Goal: Task Accomplishment & Management: Use online tool/utility

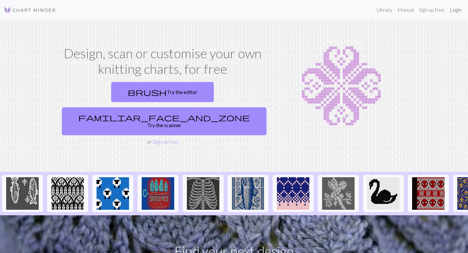
click at [455, 10] on link "Login" at bounding box center [455, 9] width 17 height 13
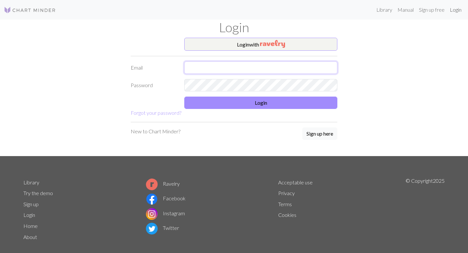
type input "nannakronborg@gmail.com"
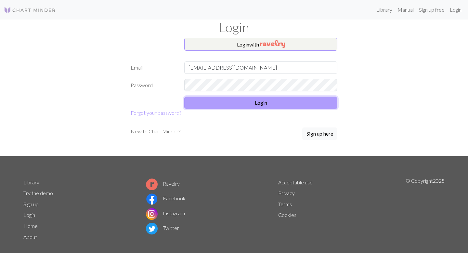
click at [280, 107] on button "Login" at bounding box center [260, 102] width 153 height 12
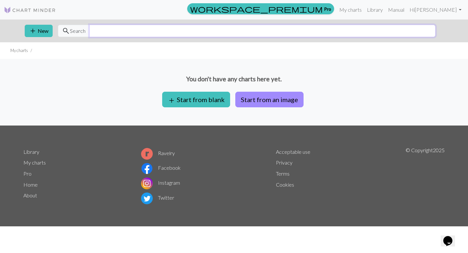
click at [206, 32] on input "text" at bounding box center [262, 31] width 346 height 12
click at [239, 59] on div "You don't have any charts here yet. add Start from blank Start from an image" at bounding box center [234, 92] width 468 height 67
click at [376, 11] on link "Library" at bounding box center [374, 9] width 21 height 13
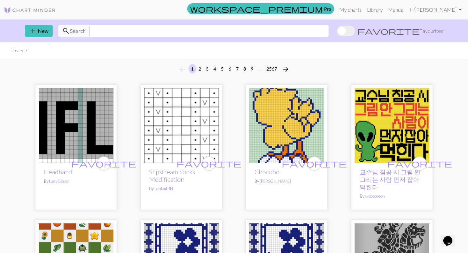
click at [355, 30] on span at bounding box center [345, 31] width 18 height 10
click at [336, 31] on input "favorite Favourites" at bounding box center [336, 31] width 0 height 0
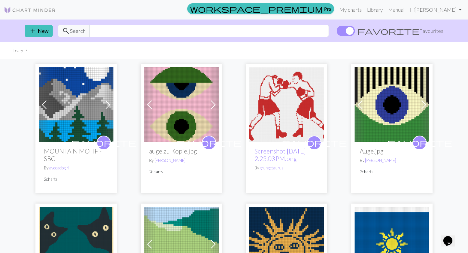
click at [216, 101] on span at bounding box center [213, 104] width 10 height 10
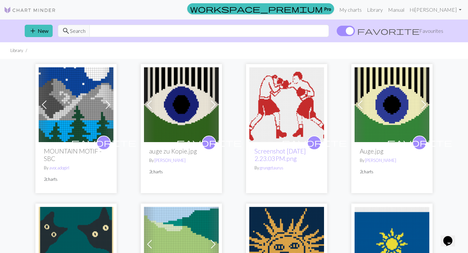
click at [180, 94] on img at bounding box center [181, 104] width 75 height 75
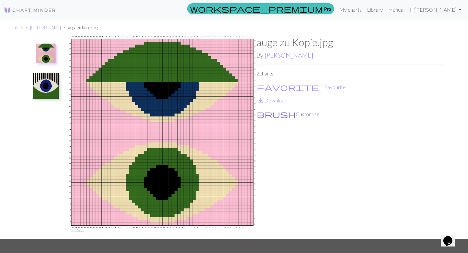
click at [272, 114] on button "brush Customise" at bounding box center [287, 114] width 63 height 8
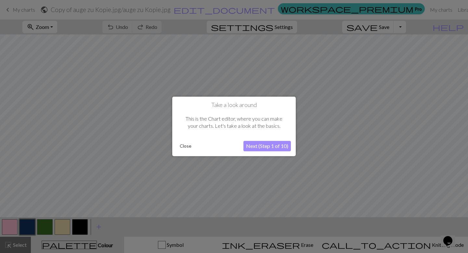
click at [262, 148] on button "Next (Step 1 of 10)" at bounding box center [266, 146] width 47 height 10
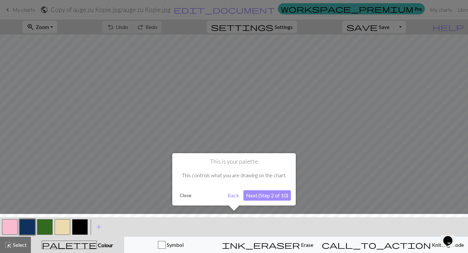
click at [266, 196] on button "Next (Step 2 of 10)" at bounding box center [266, 195] width 47 height 10
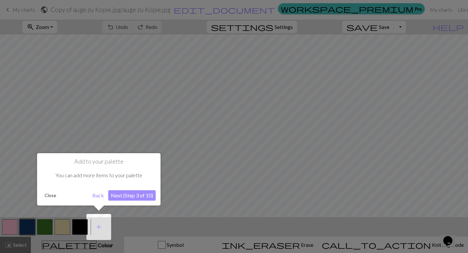
click at [127, 198] on button "Next (Step 3 of 10)" at bounding box center [131, 195] width 47 height 10
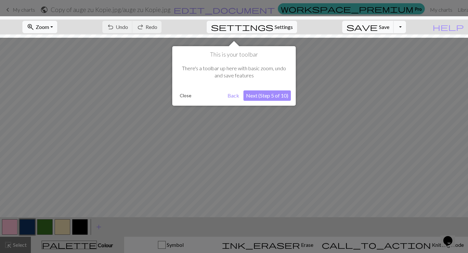
click at [233, 94] on button "Back" at bounding box center [233, 95] width 17 height 10
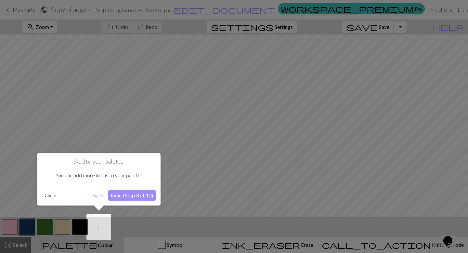
click at [49, 194] on button "Close" at bounding box center [50, 195] width 17 height 10
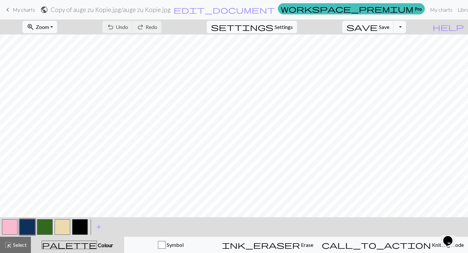
click at [22, 11] on span "My charts" at bounding box center [24, 9] width 22 height 6
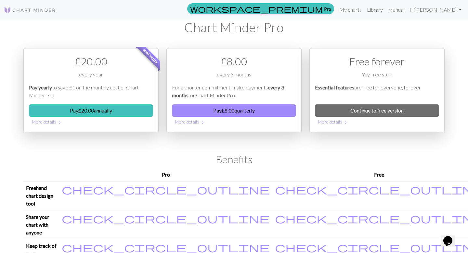
click at [378, 10] on link "Library" at bounding box center [374, 9] width 21 height 13
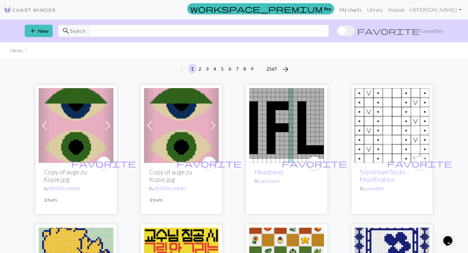
click at [356, 9] on link "My charts" at bounding box center [350, 9] width 28 height 13
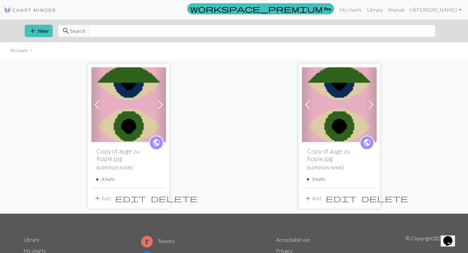
click at [144, 200] on span "edit" at bounding box center [130, 198] width 31 height 9
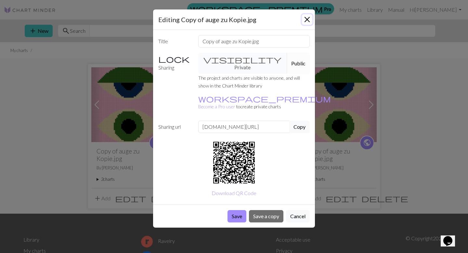
click at [305, 19] on button "Close" at bounding box center [307, 19] width 10 height 10
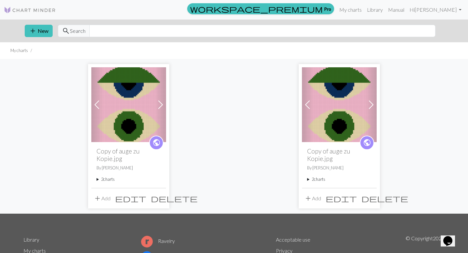
click at [162, 197] on span "delete" at bounding box center [174, 198] width 47 height 9
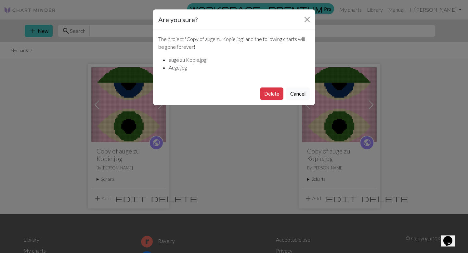
click at [271, 84] on div "Delete Cancel" at bounding box center [234, 93] width 162 height 23
click at [271, 95] on button "Delete" at bounding box center [271, 93] width 23 height 12
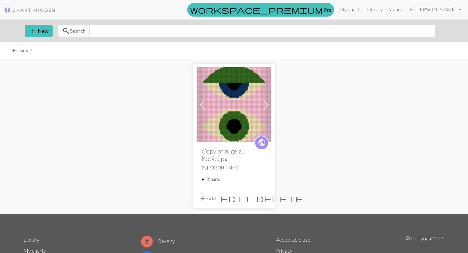
click at [265, 105] on span at bounding box center [265, 104] width 10 height 10
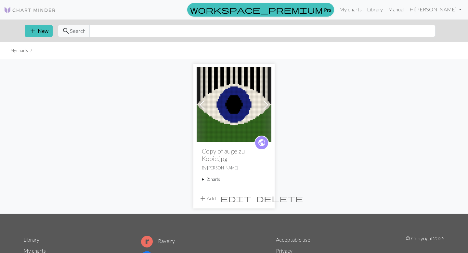
click at [251, 199] on span "edit" at bounding box center [235, 198] width 31 height 9
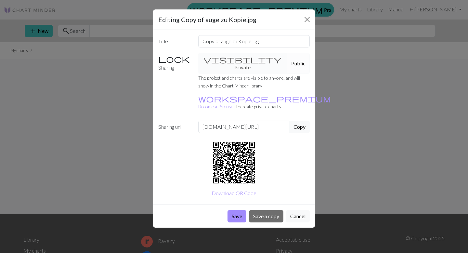
click at [234, 61] on div "visibility Private Public" at bounding box center [254, 63] width 120 height 21
click at [220, 59] on div "visibility Private Public" at bounding box center [254, 63] width 120 height 21
click at [164, 57] on label "Sharing" at bounding box center [174, 63] width 40 height 21
click at [287, 57] on button "Public" at bounding box center [298, 63] width 23 height 21
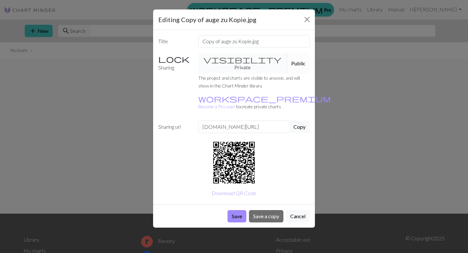
click at [287, 57] on button "Public" at bounding box center [298, 63] width 23 height 21
click at [234, 59] on div "visibility Private Public" at bounding box center [254, 63] width 120 height 21
click at [171, 59] on label "Sharing" at bounding box center [174, 63] width 40 height 21
click at [299, 210] on button "Cancel" at bounding box center [298, 216] width 24 height 12
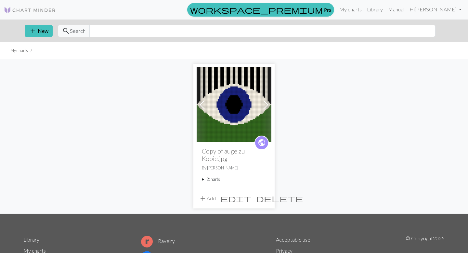
click at [251, 195] on span "edit" at bounding box center [235, 198] width 31 height 9
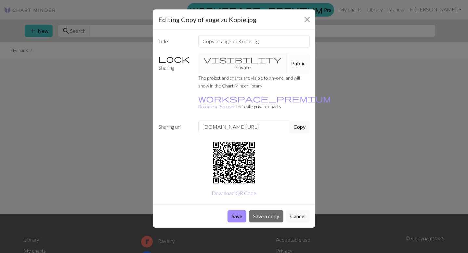
click at [329, 130] on div "Editing Copy of auge zu Kopie.jpg Title Copy of auge zu Kopie.jpg Sharing visib…" at bounding box center [234, 126] width 468 height 253
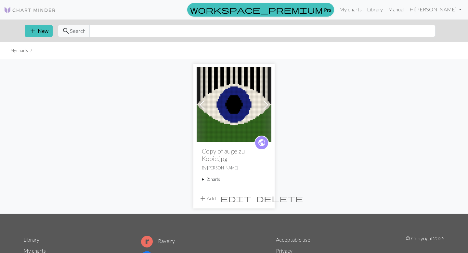
click at [239, 100] on img at bounding box center [233, 104] width 75 height 75
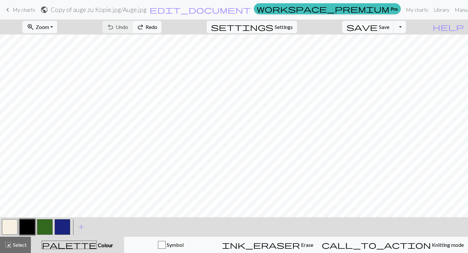
scroll to position [68, 0]
click at [49, 26] on span "Zoom" at bounding box center [42, 27] width 13 height 6
click at [55, 79] on button "50%" at bounding box center [48, 78] width 51 height 10
click at [48, 224] on button "button" at bounding box center [45, 227] width 16 height 16
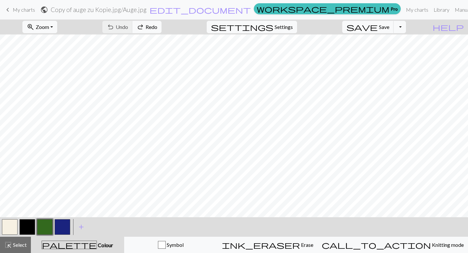
click at [48, 224] on button "button" at bounding box center [45, 227] width 16 height 16
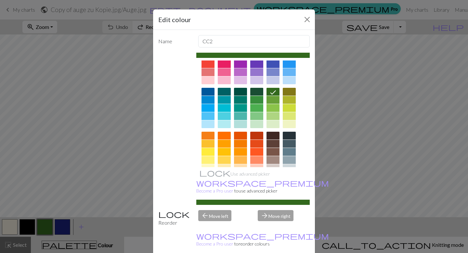
scroll to position [23, 0]
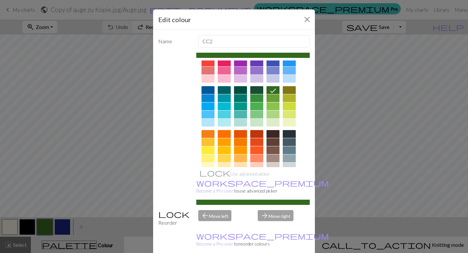
click at [241, 138] on div at bounding box center [240, 142] width 13 height 8
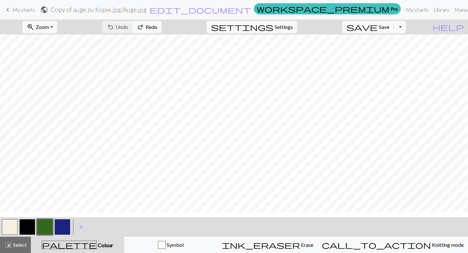
scroll to position [0, 0]
click at [63, 225] on button "button" at bounding box center [63, 227] width 16 height 16
click at [26, 226] on button "button" at bounding box center [27, 227] width 16 height 16
click at [32, 221] on button "button" at bounding box center [27, 227] width 16 height 16
click at [33, 223] on button "button" at bounding box center [27, 227] width 16 height 16
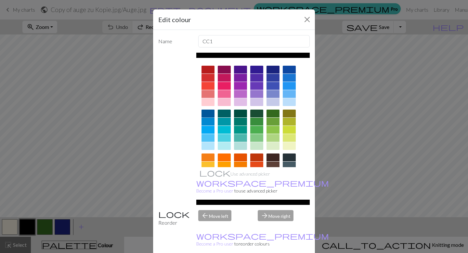
click at [207, 110] on div at bounding box center [207, 113] width 13 height 8
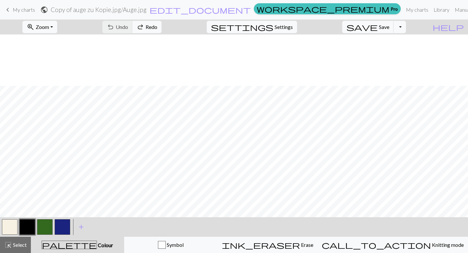
scroll to position [51, 0]
click at [81, 227] on span "add" at bounding box center [81, 226] width 8 height 9
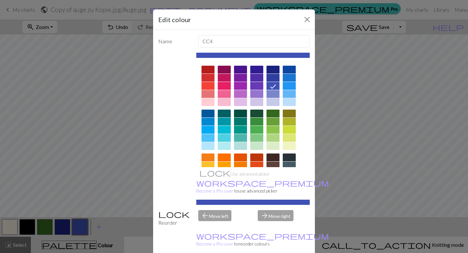
click at [273, 70] on div at bounding box center [272, 70] width 13 height 8
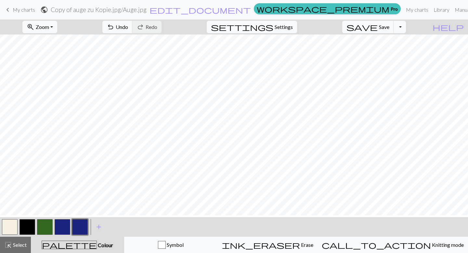
scroll to position [0, 0]
click at [25, 241] on span "Select" at bounding box center [19, 244] width 15 height 6
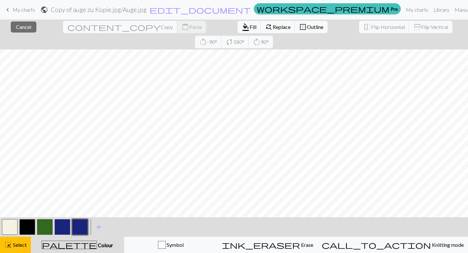
click at [81, 230] on button "button" at bounding box center [80, 227] width 16 height 16
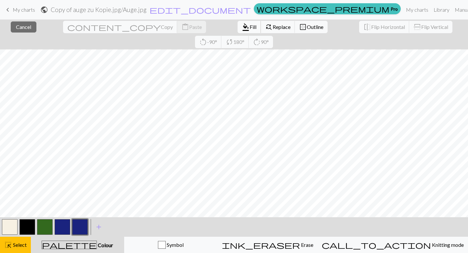
click at [249, 29] on span "Fill" at bounding box center [252, 27] width 7 height 6
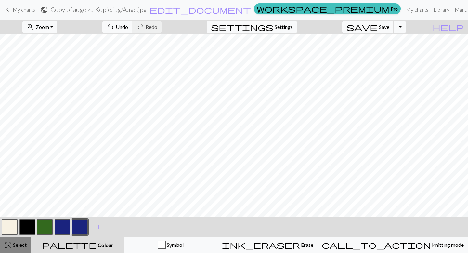
click at [18, 246] on span "Select" at bounding box center [19, 244] width 15 height 6
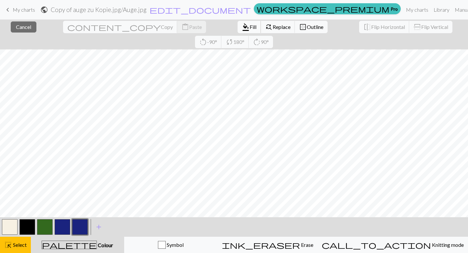
click at [249, 29] on span "Fill" at bounding box center [252, 27] width 7 height 6
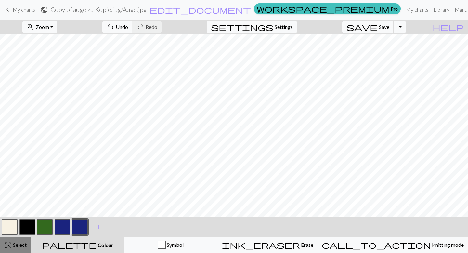
click at [17, 248] on button "highlight_alt Select Select" at bounding box center [15, 244] width 31 height 16
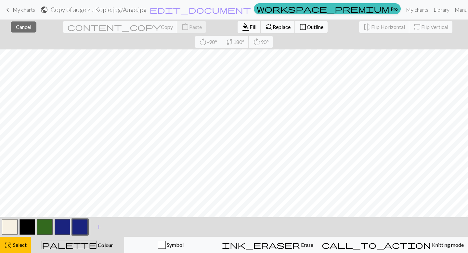
click at [242, 26] on span "format_color_fill" at bounding box center [246, 26] width 8 height 9
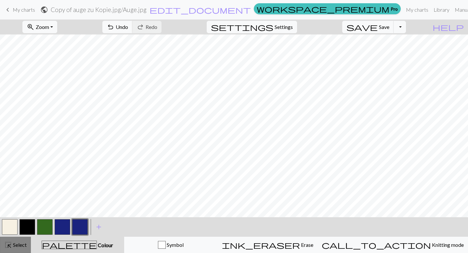
click at [23, 244] on span "Select" at bounding box center [19, 244] width 15 height 6
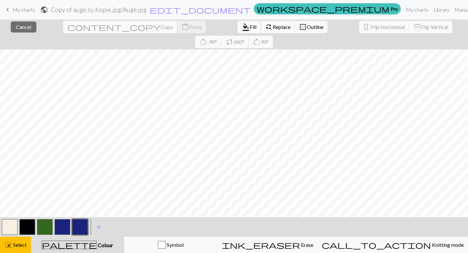
click at [249, 28] on span "Fill" at bounding box center [252, 27] width 7 height 6
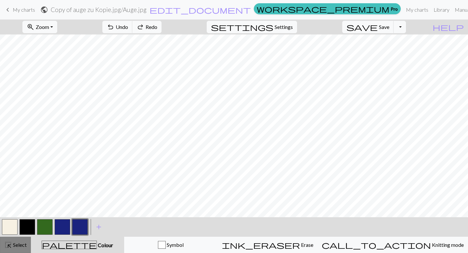
click at [16, 252] on button "highlight_alt Select Select" at bounding box center [15, 244] width 31 height 16
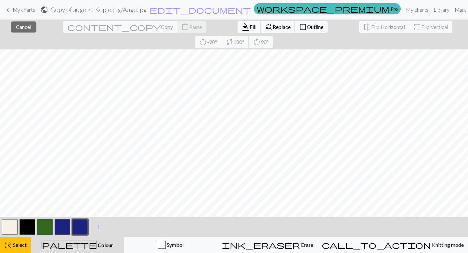
click at [242, 27] on span "format_color_fill" at bounding box center [246, 26] width 8 height 9
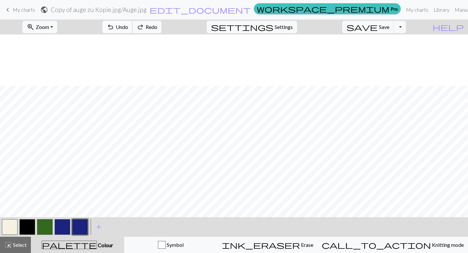
scroll to position [51, 0]
click at [12, 9] on link "keyboard_arrow_left My charts" at bounding box center [19, 9] width 31 height 11
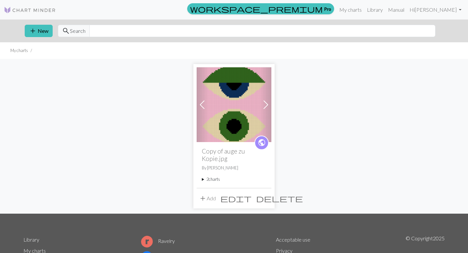
click at [269, 104] on span at bounding box center [265, 104] width 10 height 10
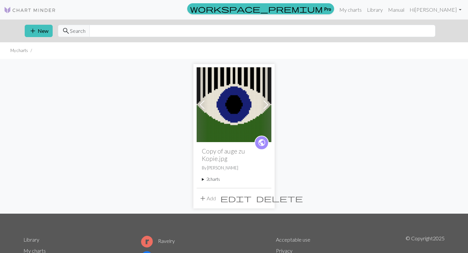
click at [206, 104] on span at bounding box center [202, 104] width 10 height 10
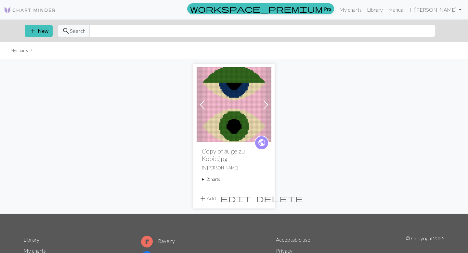
click at [264, 104] on span at bounding box center [265, 104] width 10 height 10
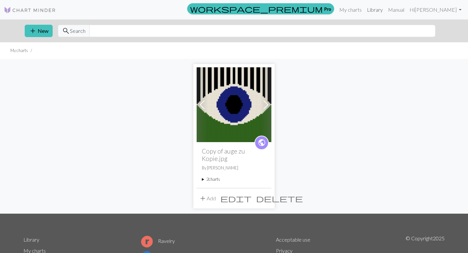
click at [380, 11] on link "Library" at bounding box center [374, 9] width 21 height 13
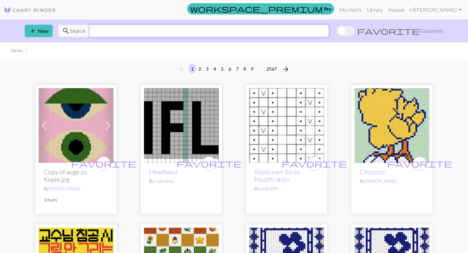
click at [149, 32] on input "text" at bounding box center [208, 31] width 239 height 12
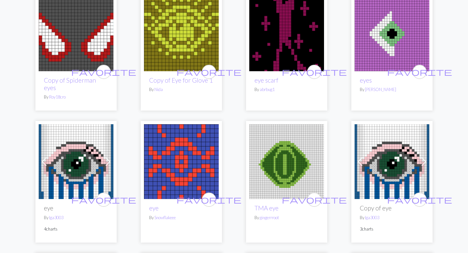
scroll to position [1020, 0]
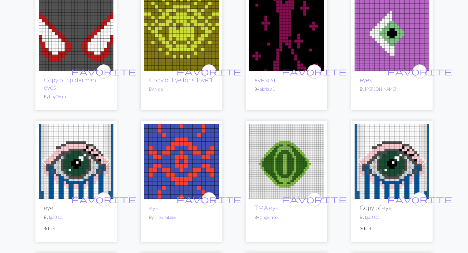
click at [105, 156] on span at bounding box center [108, 161] width 10 height 10
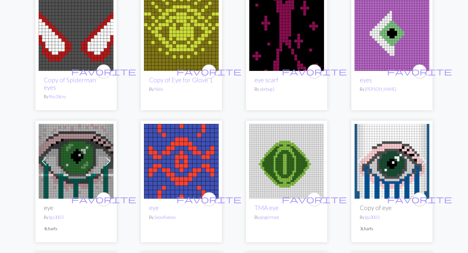
click at [105, 156] on span at bounding box center [108, 161] width 10 height 10
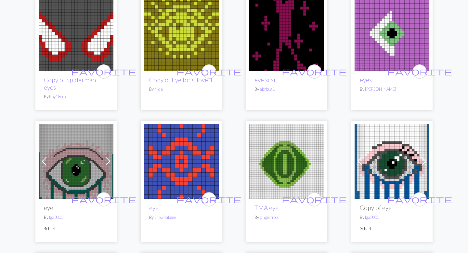
click at [105, 156] on span at bounding box center [108, 161] width 10 height 10
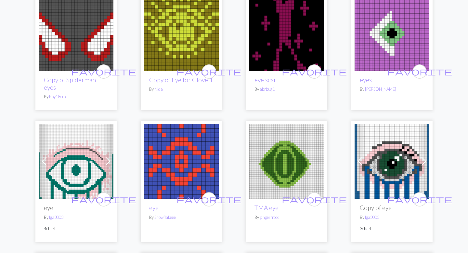
click at [105, 156] on span at bounding box center [108, 161] width 10 height 10
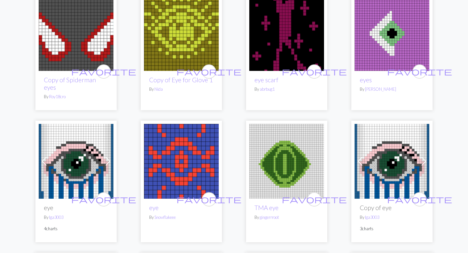
click at [105, 156] on span at bounding box center [108, 161] width 10 height 10
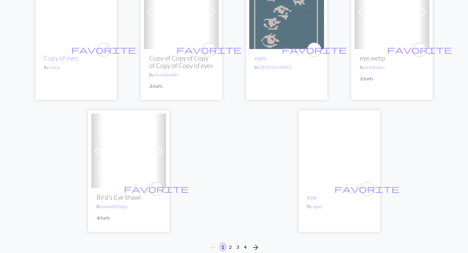
scroll to position [1651, 0]
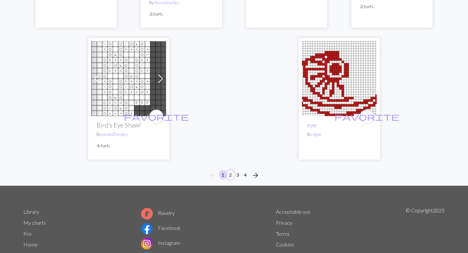
click at [230, 170] on button "2" at bounding box center [230, 174] width 8 height 9
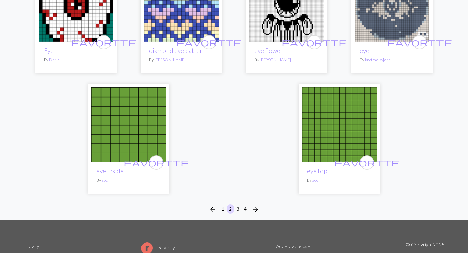
scroll to position [1759, 0]
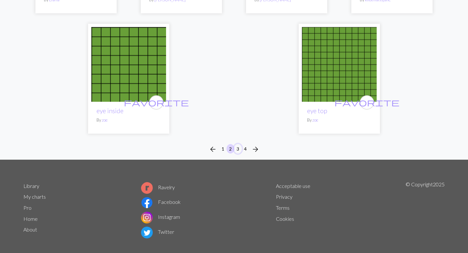
click at [236, 144] on button "3" at bounding box center [238, 148] width 8 height 9
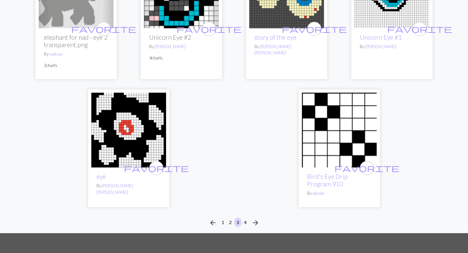
scroll to position [1605, 0]
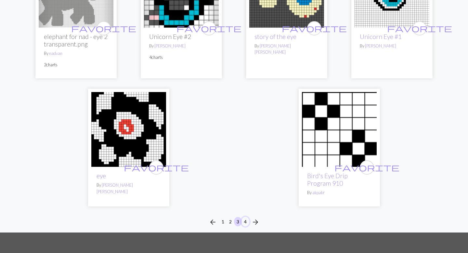
click at [246, 217] on button "4" at bounding box center [245, 221] width 8 height 9
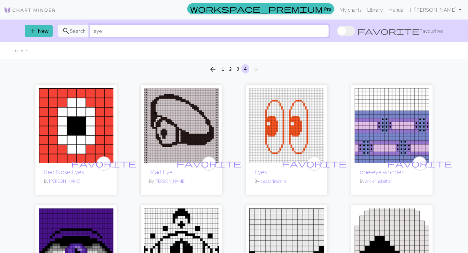
click at [233, 30] on input "eye" at bounding box center [208, 31] width 239 height 12
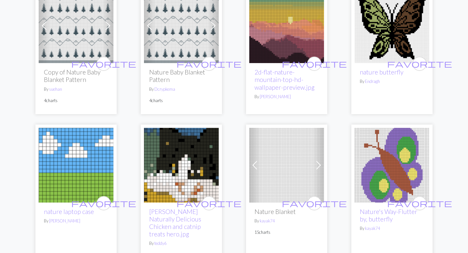
scroll to position [1219, 0]
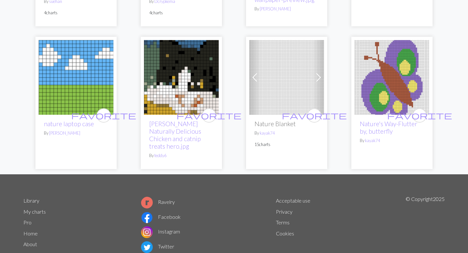
click at [256, 72] on span at bounding box center [254, 77] width 10 height 10
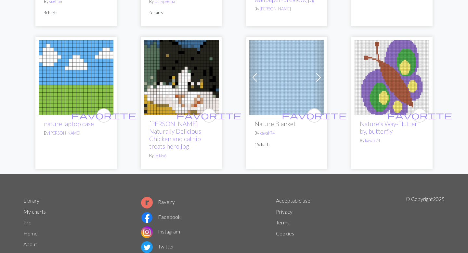
click at [256, 72] on span at bounding box center [254, 77] width 10 height 10
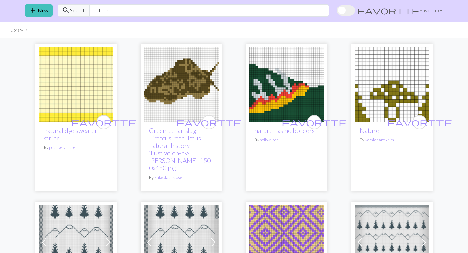
scroll to position [0, 0]
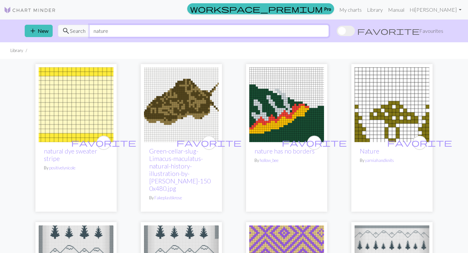
click at [271, 27] on input "nature" at bounding box center [208, 31] width 239 height 12
type input "bird"
click at [271, 27] on input "bird" at bounding box center [208, 31] width 239 height 12
click at [193, 34] on input "bird" at bounding box center [208, 31] width 239 height 12
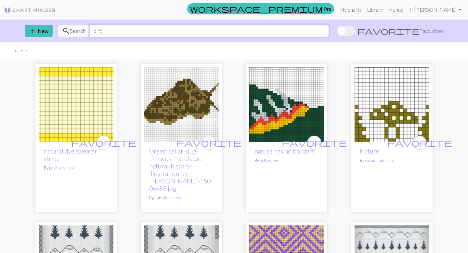
click at [329, 27] on input "bird" at bounding box center [208, 31] width 239 height 12
click at [258, 30] on input "bird" at bounding box center [208, 31] width 239 height 12
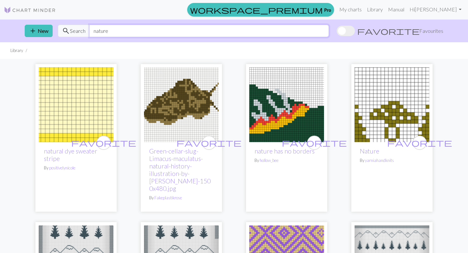
click at [143, 31] on input "nature" at bounding box center [208, 31] width 239 height 12
type input "bird"
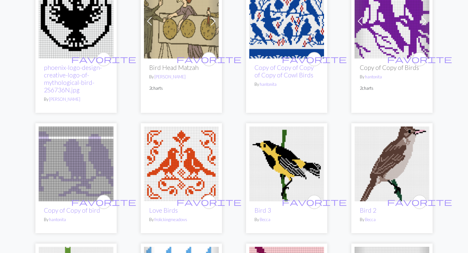
scroll to position [738, 0]
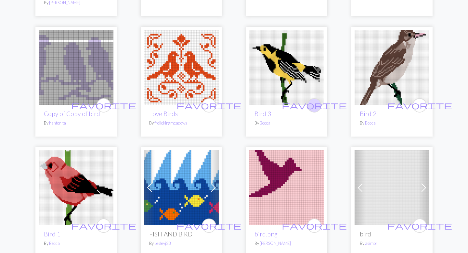
click at [313, 105] on span "favorite" at bounding box center [314, 105] width 65 height 10
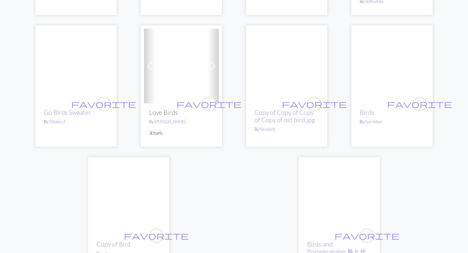
scroll to position [1628, 0]
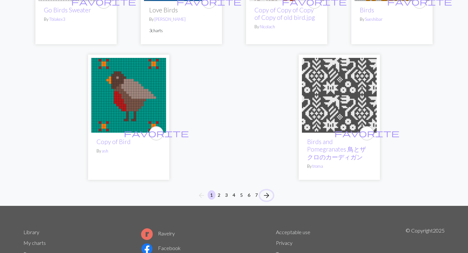
click at [268, 191] on span "arrow_forward" at bounding box center [266, 195] width 8 height 9
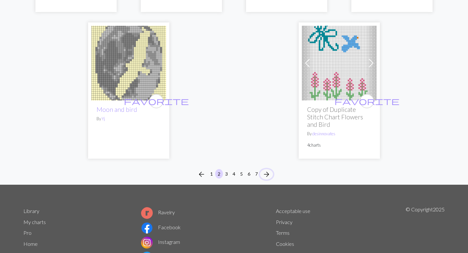
scroll to position [1682, 0]
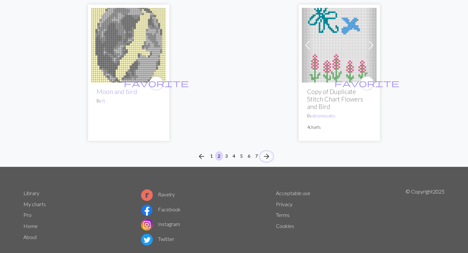
click at [269, 152] on span "arrow_forward" at bounding box center [266, 156] width 8 height 9
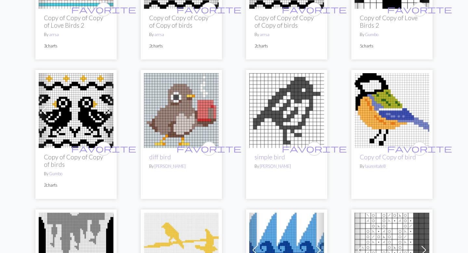
scroll to position [358, 0]
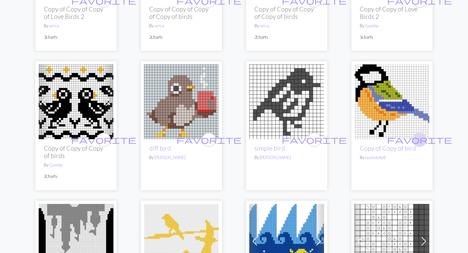
click at [420, 141] on span "favorite" at bounding box center [419, 139] width 65 height 10
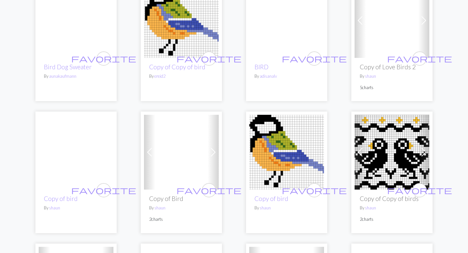
scroll to position [1431, 0]
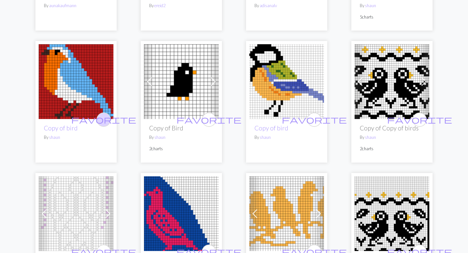
click at [104, 119] on span "favorite" at bounding box center [103, 119] width 65 height 10
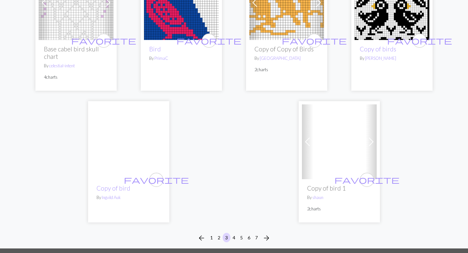
scroll to position [1642, 0]
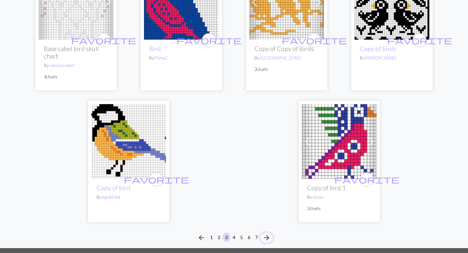
click at [269, 235] on span "arrow_forward" at bounding box center [266, 237] width 8 height 9
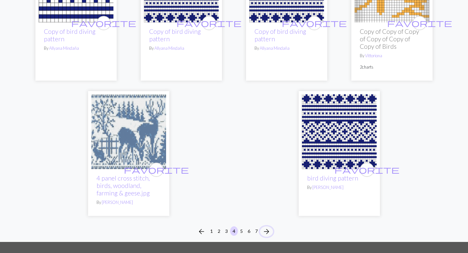
scroll to position [1697, 0]
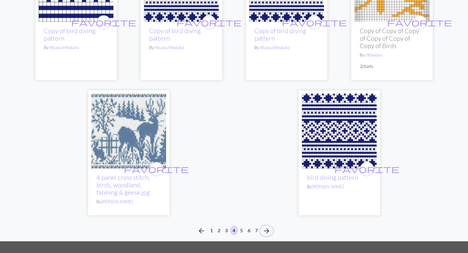
click at [268, 226] on span "arrow_forward" at bounding box center [266, 230] width 8 height 9
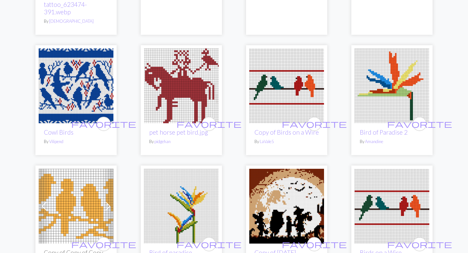
scroll to position [1079, 0]
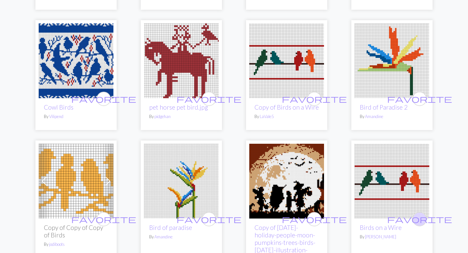
click at [420, 214] on span "favorite" at bounding box center [419, 219] width 65 height 10
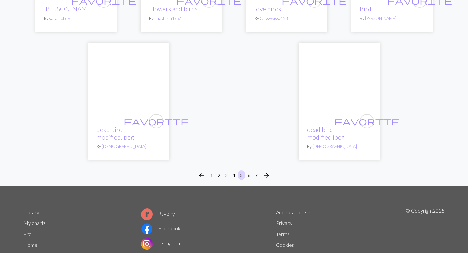
scroll to position [1756, 0]
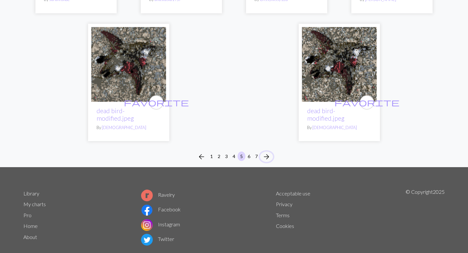
click at [267, 152] on span "arrow_forward" at bounding box center [266, 156] width 8 height 9
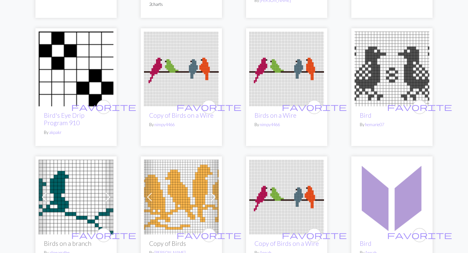
scroll to position [459, 0]
click at [315, 108] on span "favorite" at bounding box center [314, 107] width 65 height 10
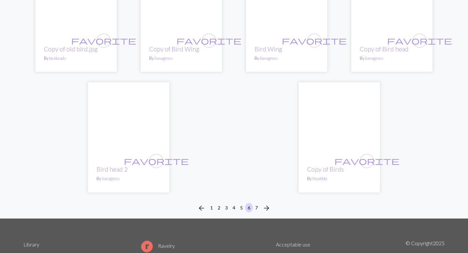
scroll to position [1620, 0]
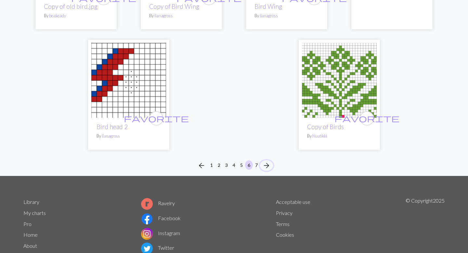
click at [267, 164] on span "arrow_forward" at bounding box center [266, 165] width 8 height 9
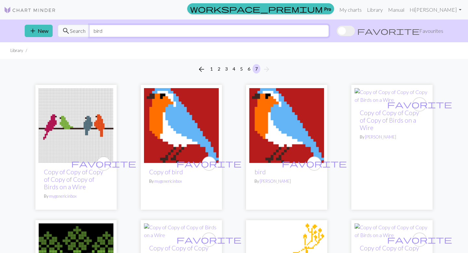
click at [264, 29] on input "bird" at bounding box center [208, 31] width 239 height 12
type input "tree"
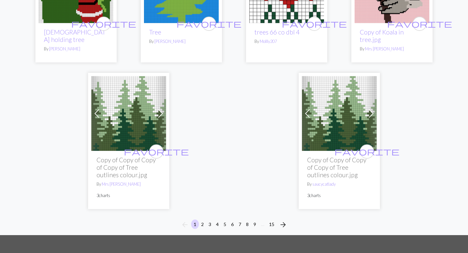
scroll to position [1687, 0]
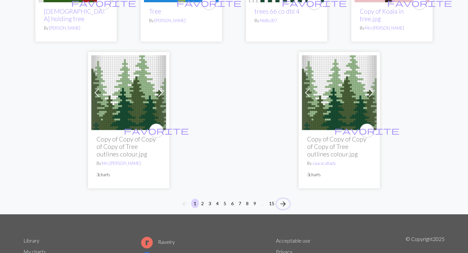
click at [282, 199] on span "arrow_forward" at bounding box center [283, 203] width 8 height 9
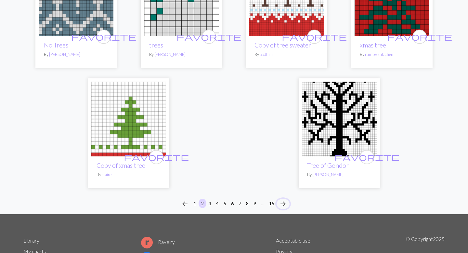
scroll to position [1764, 0]
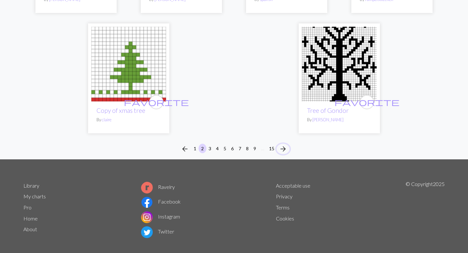
click at [283, 144] on span "arrow_forward" at bounding box center [283, 148] width 8 height 9
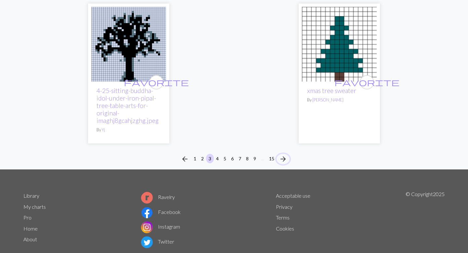
scroll to position [1697, 0]
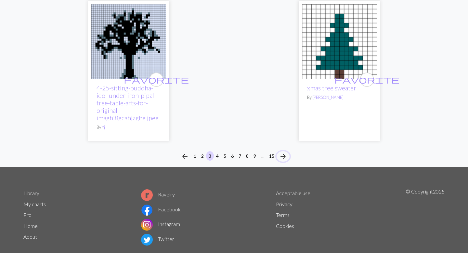
click at [284, 152] on span "arrow_forward" at bounding box center [283, 156] width 8 height 9
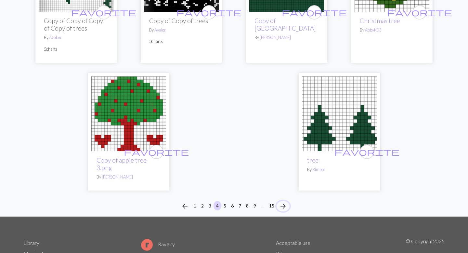
scroll to position [1744, 0]
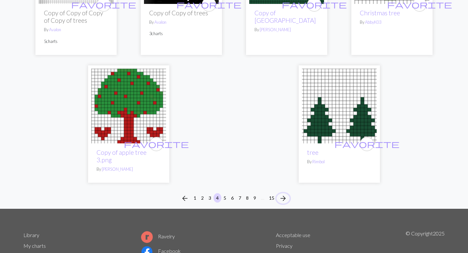
click at [282, 194] on span "arrow_forward" at bounding box center [283, 198] width 8 height 9
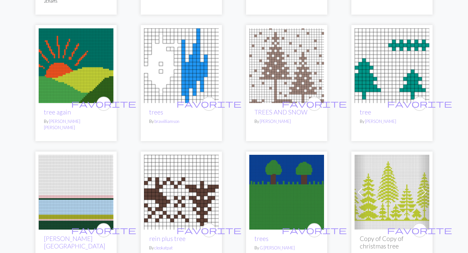
scroll to position [1272, 0]
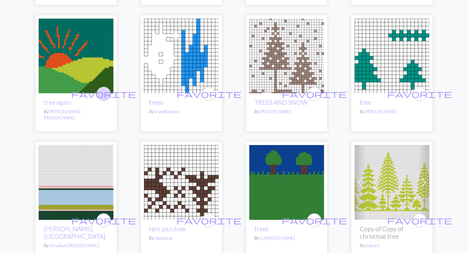
click at [103, 89] on span "favorite" at bounding box center [103, 94] width 65 height 10
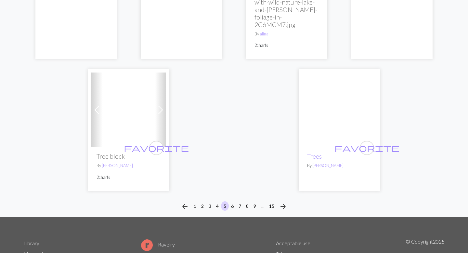
scroll to position [1720, 0]
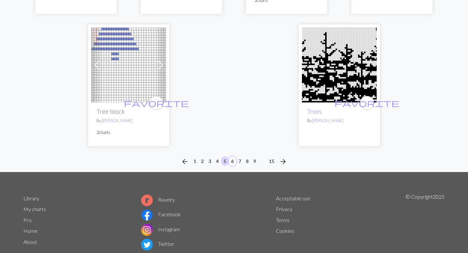
click at [231, 156] on button "6" at bounding box center [232, 160] width 8 height 9
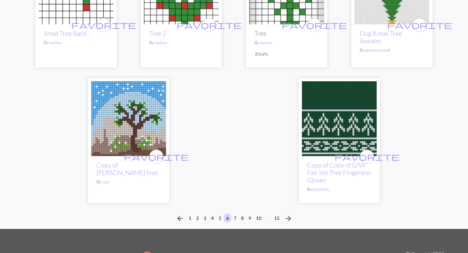
scroll to position [1695, 0]
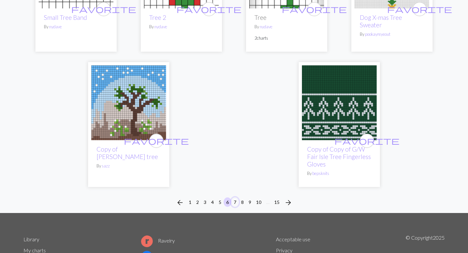
click at [233, 202] on button "7" at bounding box center [235, 201] width 8 height 9
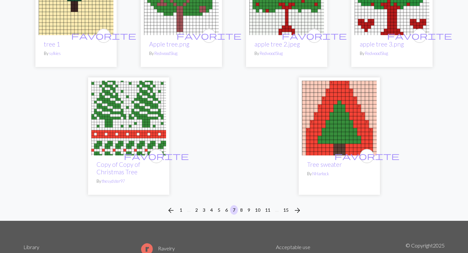
scroll to position [1707, 0]
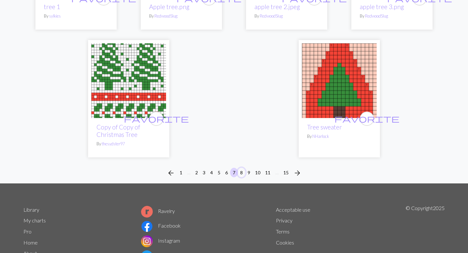
click at [242, 168] on button "8" at bounding box center [241, 172] width 8 height 9
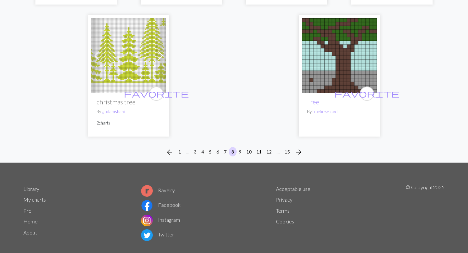
scroll to position [1678, 0]
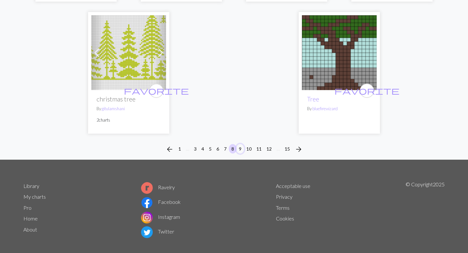
click at [239, 144] on button "9" at bounding box center [240, 148] width 8 height 9
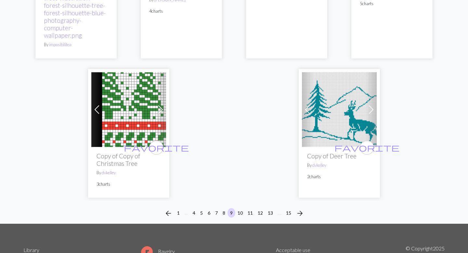
scroll to position [1670, 0]
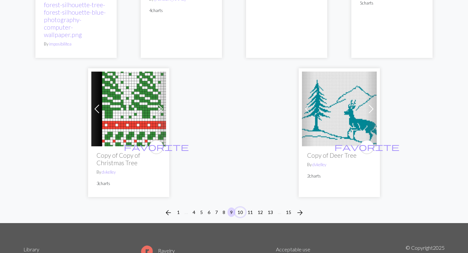
click at [238, 207] on button "10" at bounding box center [240, 211] width 10 height 9
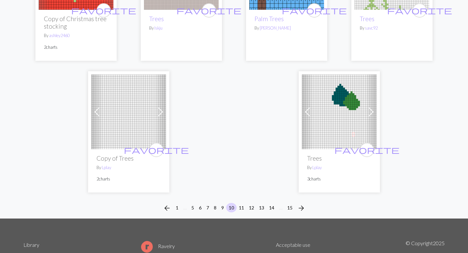
scroll to position [1669, 0]
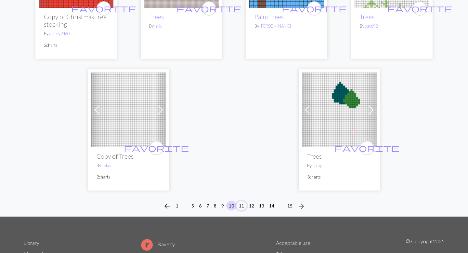
click at [241, 201] on button "11" at bounding box center [241, 205] width 10 height 9
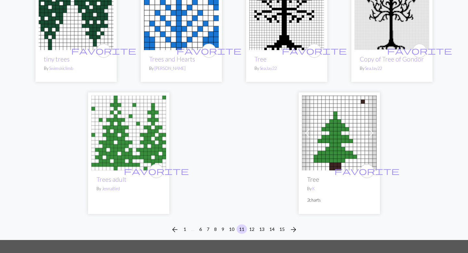
scroll to position [1579, 0]
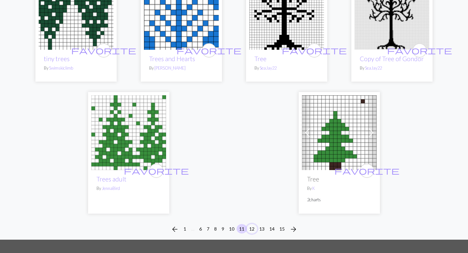
click at [252, 224] on button "12" at bounding box center [251, 228] width 10 height 9
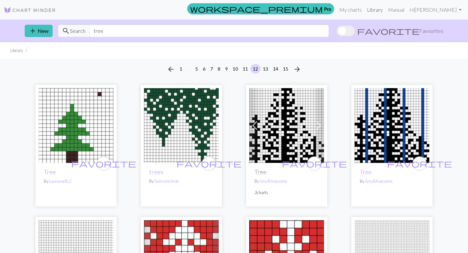
click at [374, 12] on link "Library" at bounding box center [374, 9] width 21 height 13
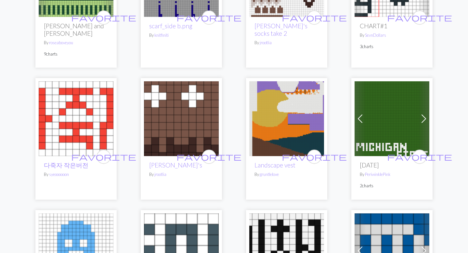
scroll to position [1402, 0]
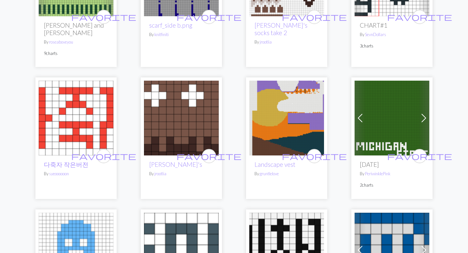
click at [276, 96] on img at bounding box center [286, 118] width 75 height 75
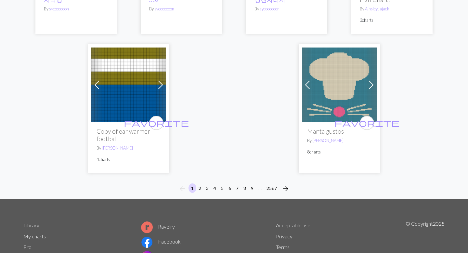
scroll to position [1723, 0]
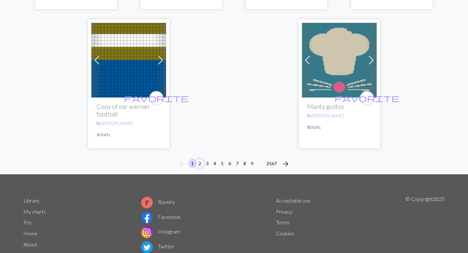
click at [200, 158] on button "2" at bounding box center [200, 162] width 8 height 9
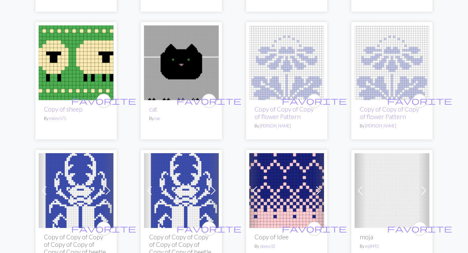
scroll to position [1416, 0]
click at [67, 57] on img at bounding box center [76, 62] width 75 height 75
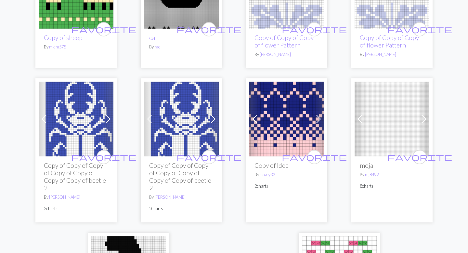
scroll to position [1704, 0]
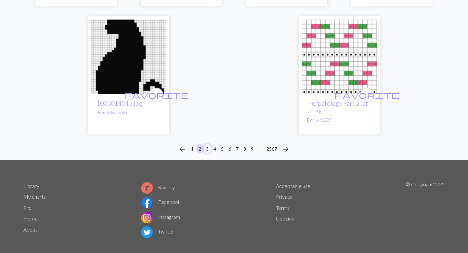
click at [208, 144] on button "3" at bounding box center [207, 148] width 8 height 9
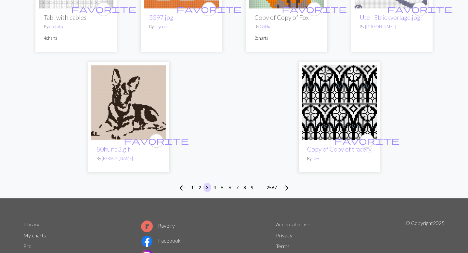
scroll to position [1662, 0]
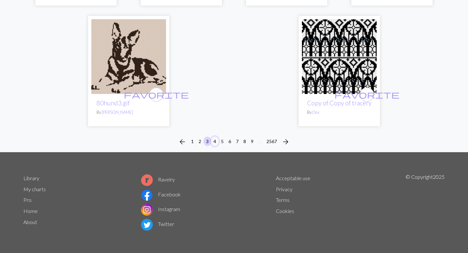
click at [215, 143] on button "4" at bounding box center [215, 140] width 8 height 9
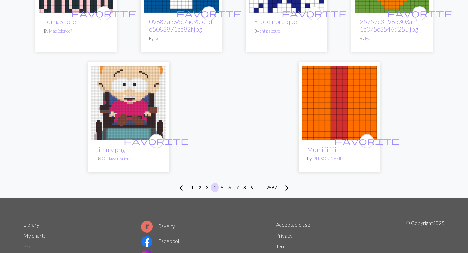
scroll to position [1656, 0]
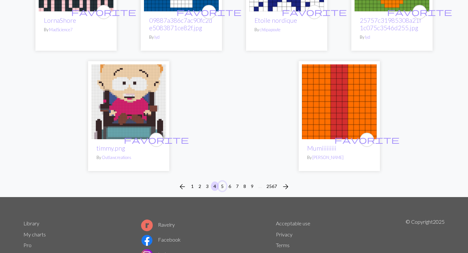
click at [221, 181] on button "5" at bounding box center [222, 185] width 8 height 9
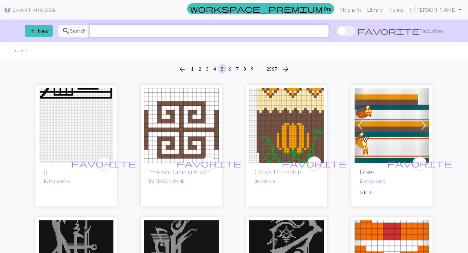
click at [141, 33] on input "text" at bounding box center [208, 31] width 239 height 12
type input "fruit"
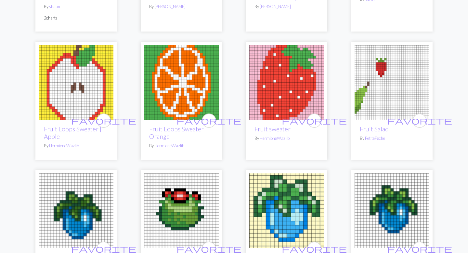
scroll to position [980, 0]
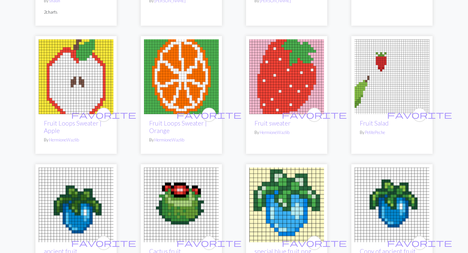
click at [74, 83] on img at bounding box center [76, 76] width 75 height 75
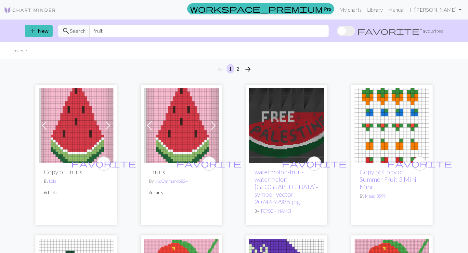
click at [106, 24] on div "add New search Search fruit favorite Favourites" at bounding box center [233, 30] width 429 height 23
click at [106, 30] on input "fruit" at bounding box center [208, 31] width 239 height 12
type input "apple"
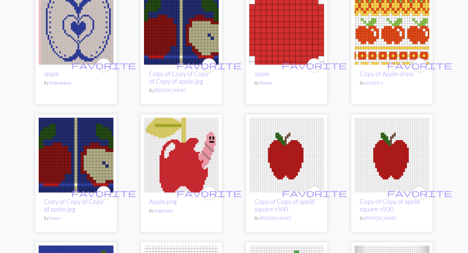
scroll to position [360, 0]
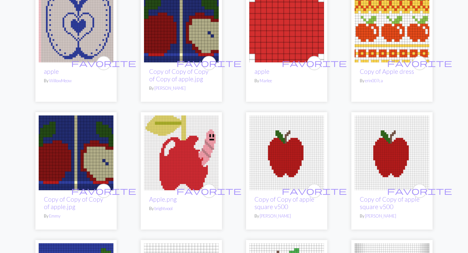
click at [80, 149] on img at bounding box center [76, 152] width 75 height 75
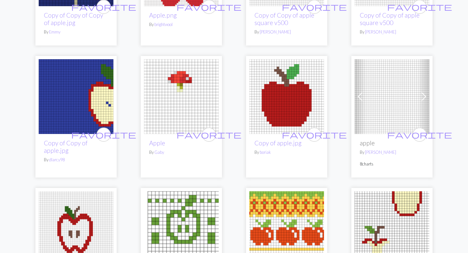
scroll to position [411, 0]
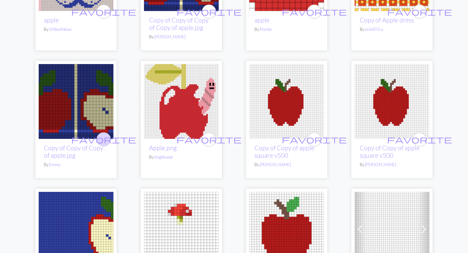
click at [103, 134] on span "favorite" at bounding box center [103, 139] width 65 height 10
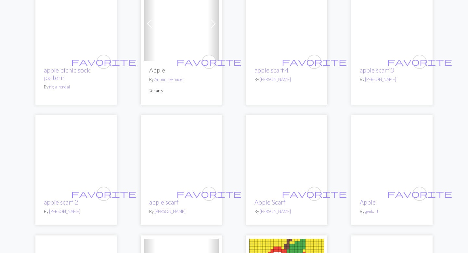
scroll to position [994, 0]
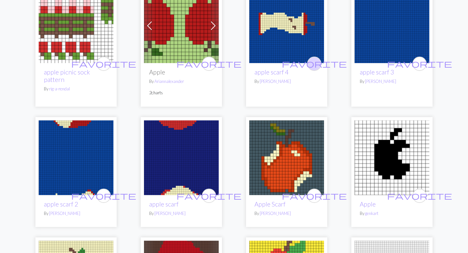
click at [314, 58] on span "favorite" at bounding box center [314, 63] width 65 height 10
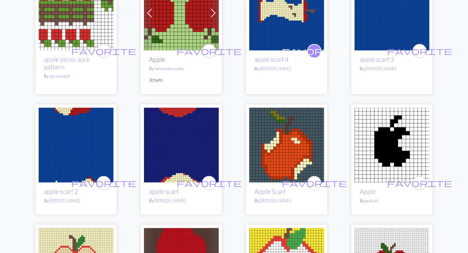
scroll to position [1001, 0]
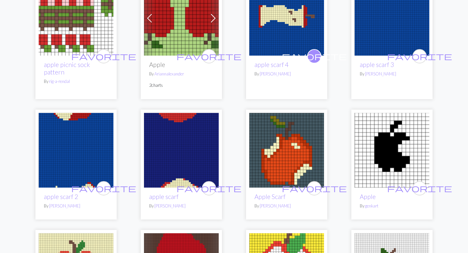
click at [378, 29] on img at bounding box center [391, 18] width 75 height 75
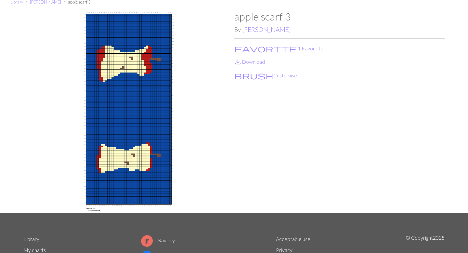
scroll to position [23, 0]
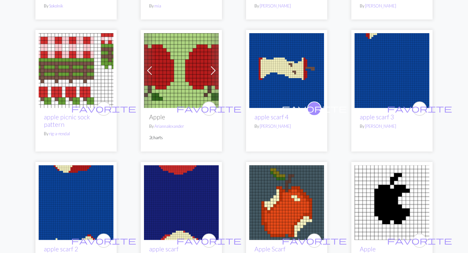
scroll to position [951, 0]
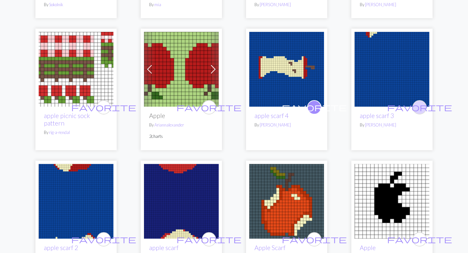
click at [417, 102] on span "favorite" at bounding box center [419, 107] width 65 height 10
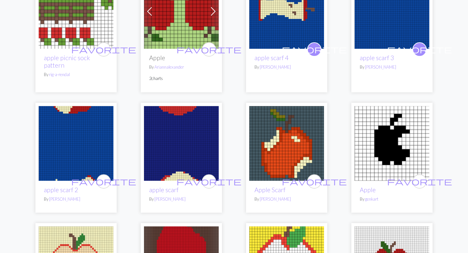
click at [172, 147] on img at bounding box center [181, 143] width 75 height 75
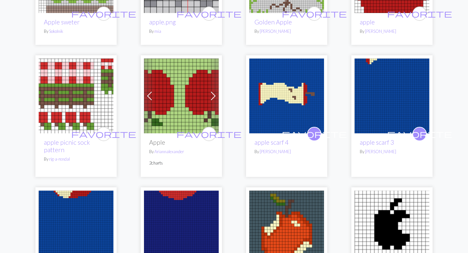
scroll to position [973, 0]
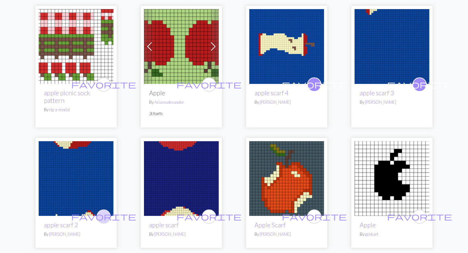
click at [104, 211] on span "favorite" at bounding box center [103, 216] width 65 height 10
click at [210, 211] on span "favorite" at bounding box center [208, 216] width 65 height 10
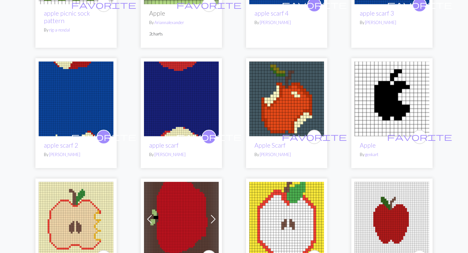
scroll to position [1088, 0]
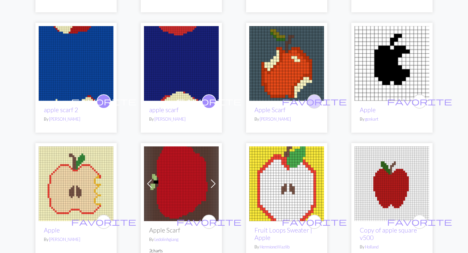
click at [311, 96] on span "favorite" at bounding box center [314, 101] width 65 height 10
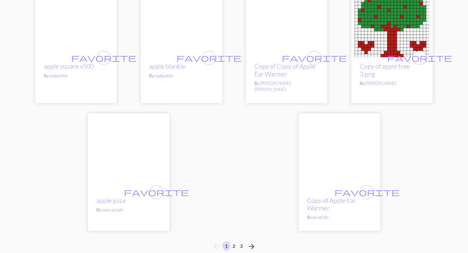
scroll to position [1505, 0]
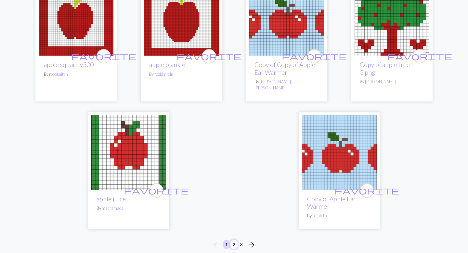
click at [233, 239] on button "2" at bounding box center [234, 243] width 8 height 9
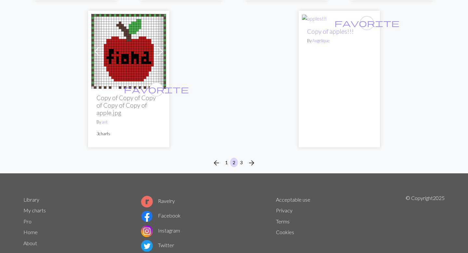
scroll to position [1657, 0]
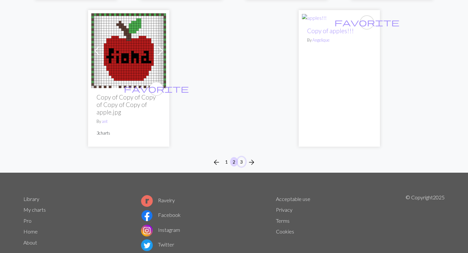
click at [243, 157] on button "3" at bounding box center [241, 161] width 8 height 9
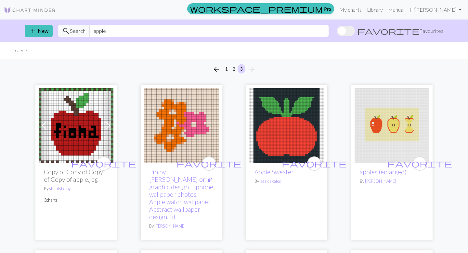
click at [394, 126] on img at bounding box center [391, 125] width 75 height 75
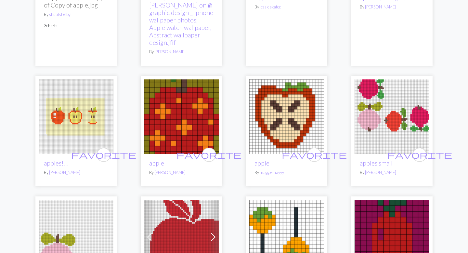
scroll to position [175, 0]
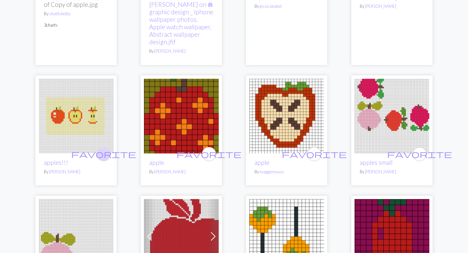
click at [104, 149] on span "favorite" at bounding box center [103, 154] width 65 height 10
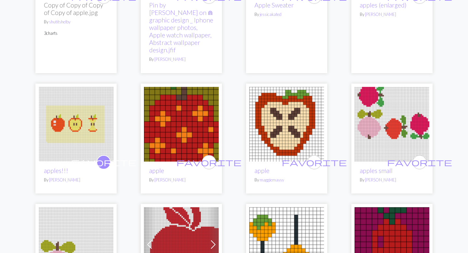
scroll to position [135, 0]
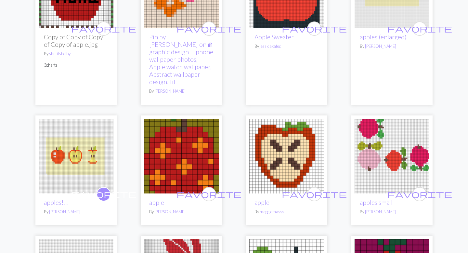
click at [54, 148] on img at bounding box center [76, 156] width 75 height 75
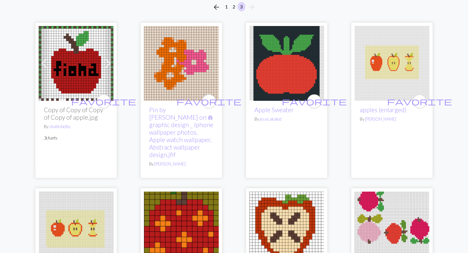
scroll to position [65, 0]
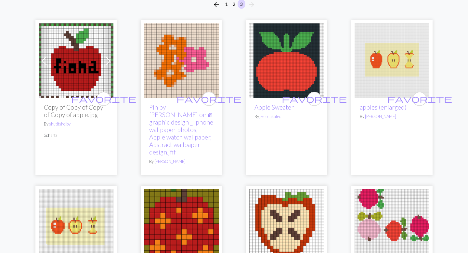
click at [384, 81] on img at bounding box center [391, 60] width 75 height 75
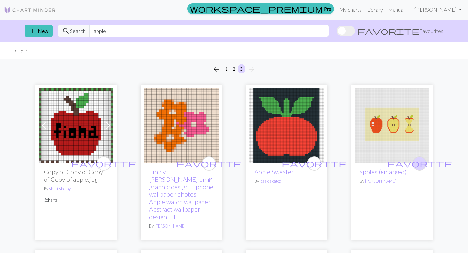
click at [418, 163] on span "favorite" at bounding box center [419, 163] width 65 height 10
click at [155, 30] on input "apple" at bounding box center [208, 31] width 239 height 12
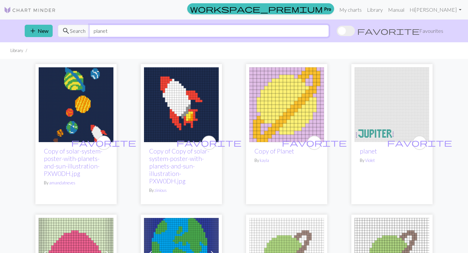
click at [140, 36] on input "planet" at bounding box center [208, 31] width 239 height 12
type input "space"
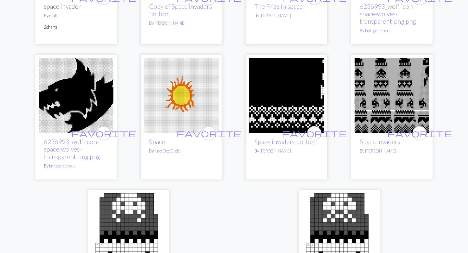
scroll to position [1726, 0]
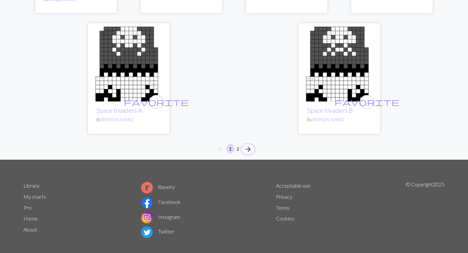
click at [246, 145] on span "arrow_forward" at bounding box center [248, 149] width 8 height 9
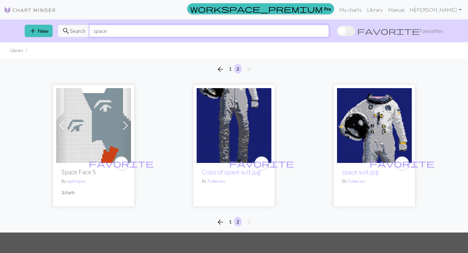
click at [249, 32] on input "space" at bounding box center [208, 31] width 239 height 12
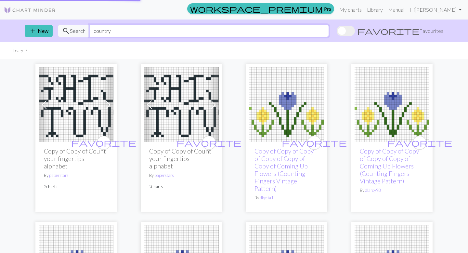
type input "country"
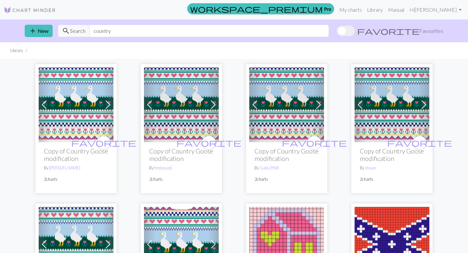
click at [355, 32] on span at bounding box center [345, 31] width 18 height 10
click at [336, 31] on input "favorite Favourites" at bounding box center [336, 31] width 0 height 0
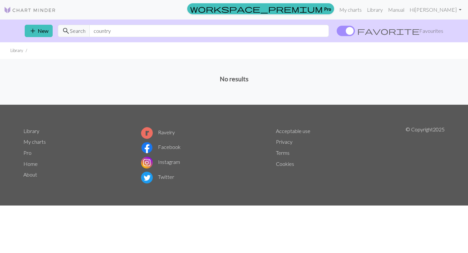
click at [355, 35] on span at bounding box center [345, 31] width 18 height 10
click at [336, 31] on input "favorite Favourites" at bounding box center [336, 31] width 0 height 0
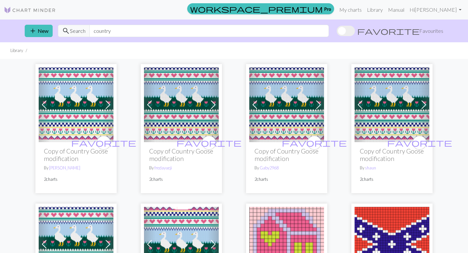
click at [355, 28] on span at bounding box center [345, 31] width 18 height 10
click at [336, 31] on input "favorite Favourites" at bounding box center [336, 31] width 0 height 0
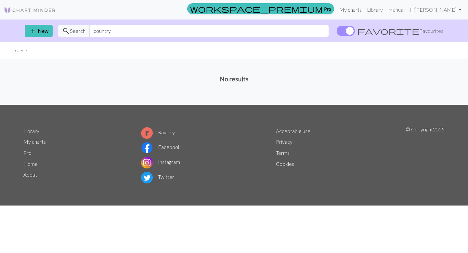
click at [346, 9] on link "My charts" at bounding box center [350, 9] width 28 height 13
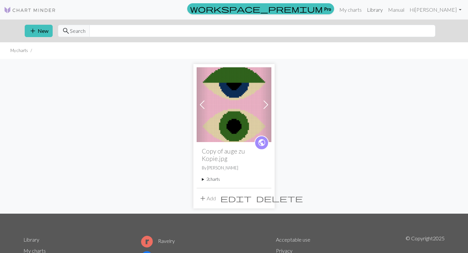
click at [372, 11] on link "Library" at bounding box center [374, 9] width 21 height 13
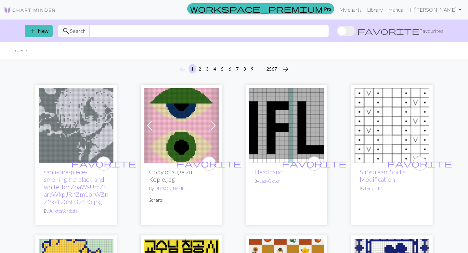
click at [355, 27] on span at bounding box center [345, 31] width 18 height 10
click at [336, 31] on input "favorite Favourites" at bounding box center [336, 31] width 0 height 0
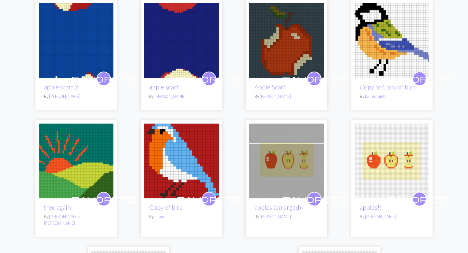
scroll to position [465, 0]
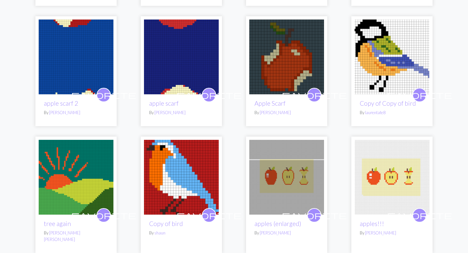
click at [289, 182] on img at bounding box center [286, 177] width 75 height 75
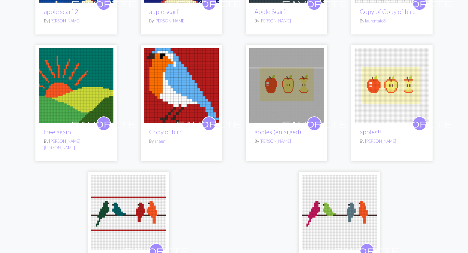
scroll to position [555, 0]
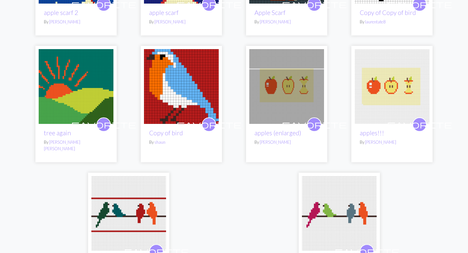
click at [363, 83] on img at bounding box center [391, 86] width 75 height 75
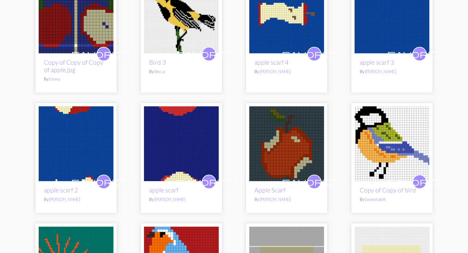
scroll to position [379, 0]
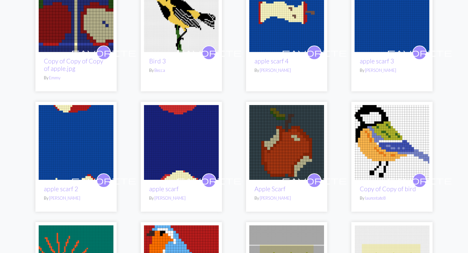
click at [165, 152] on img at bounding box center [181, 142] width 75 height 75
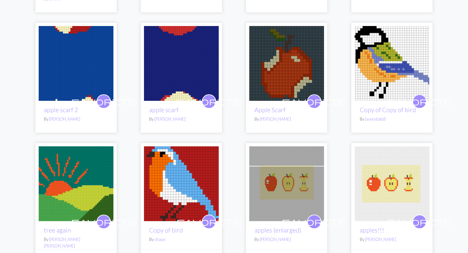
scroll to position [439, 0]
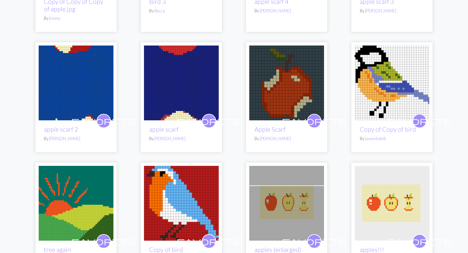
click at [60, 98] on img at bounding box center [76, 82] width 75 height 75
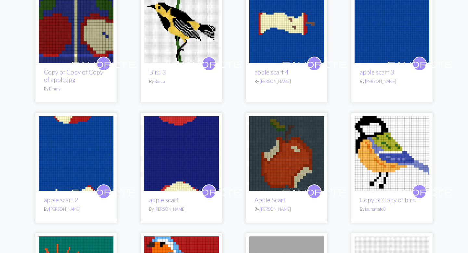
scroll to position [369, 0]
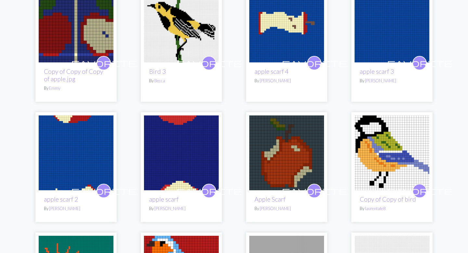
click at [59, 63] on div "favorite Copy of Copy of Copy of apple.jpg By Emmy" at bounding box center [76, 81] width 75 height 39
click at [59, 45] on img at bounding box center [76, 25] width 75 height 75
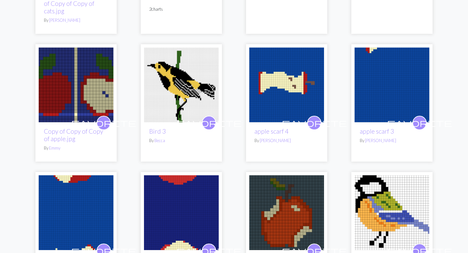
scroll to position [279, 0]
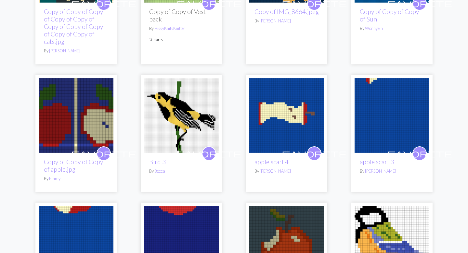
click at [284, 125] on img at bounding box center [286, 115] width 75 height 75
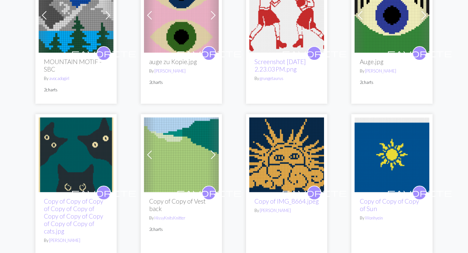
scroll to position [54, 0]
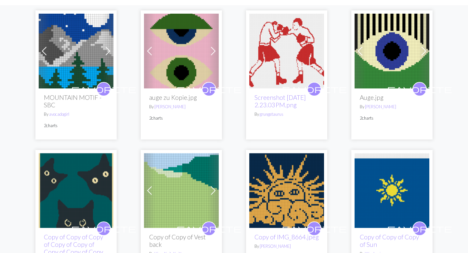
click at [289, 53] on img at bounding box center [286, 51] width 75 height 75
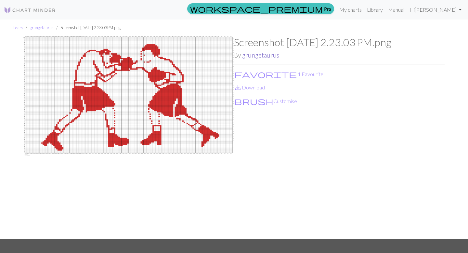
click at [260, 55] on link "grungetaurus" at bounding box center [260, 54] width 37 height 7
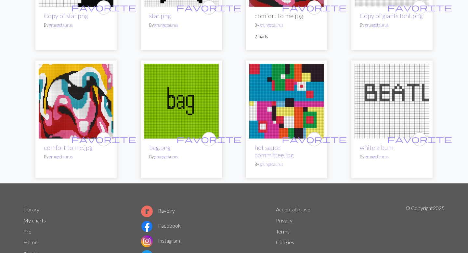
scroll to position [478, 0]
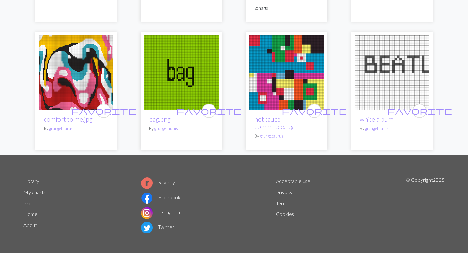
click at [274, 82] on img at bounding box center [286, 72] width 75 height 75
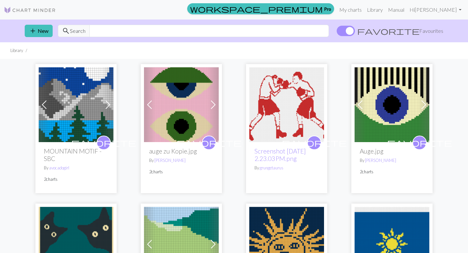
click at [266, 125] on img at bounding box center [286, 104] width 75 height 75
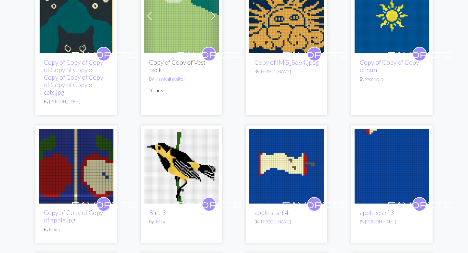
scroll to position [237, 0]
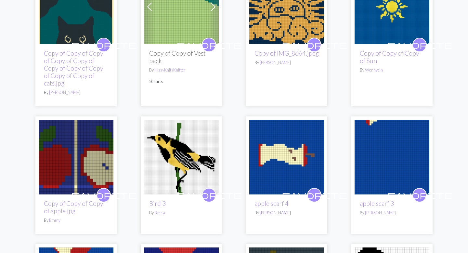
click at [271, 214] on link "[PERSON_NAME]" at bounding box center [274, 212] width 31 height 5
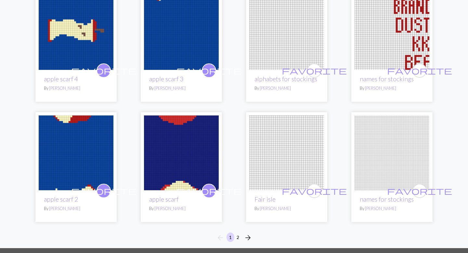
scroll to position [501, 0]
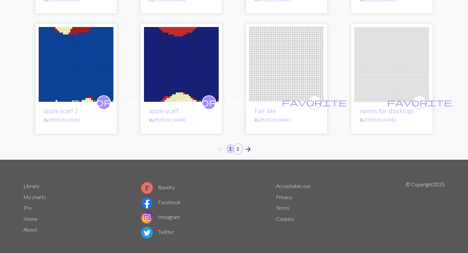
click at [237, 144] on button "2" at bounding box center [238, 148] width 8 height 9
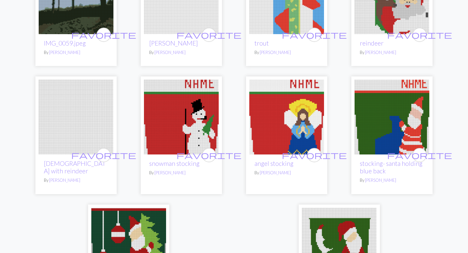
scroll to position [354, 0]
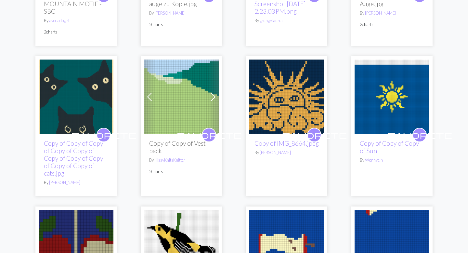
scroll to position [151, 0]
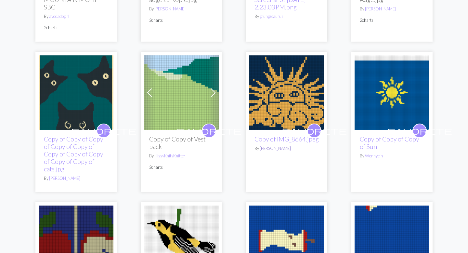
click at [277, 147] on link "[PERSON_NAME]" at bounding box center [274, 147] width 31 height 5
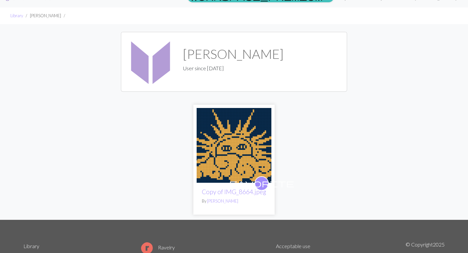
scroll to position [13, 0]
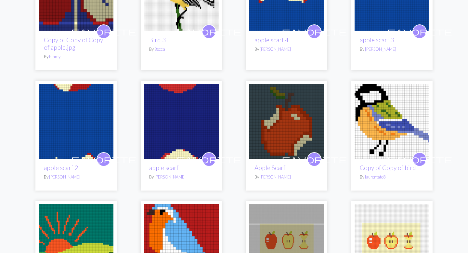
scroll to position [400, 0]
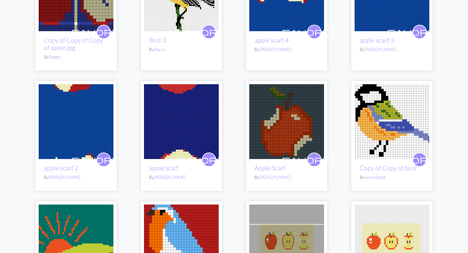
click at [54, 56] on link "Emmy" at bounding box center [54, 56] width 11 height 5
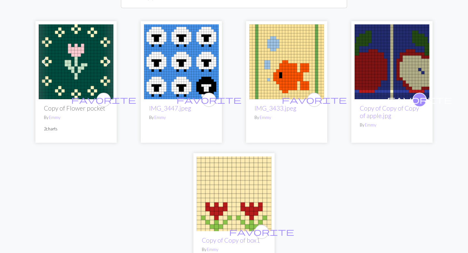
scroll to position [95, 0]
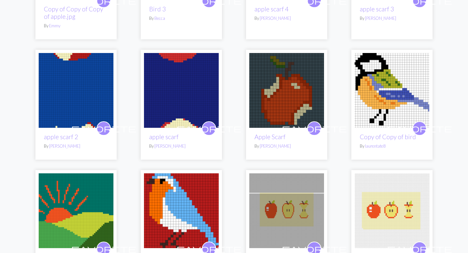
scroll to position [460, 0]
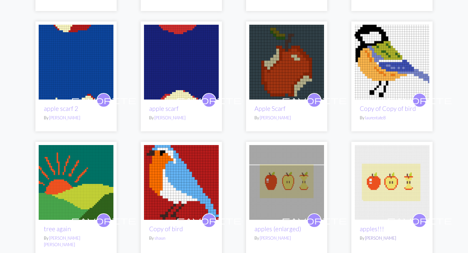
click at [380, 240] on link "[PERSON_NAME]" at bounding box center [380, 237] width 31 height 5
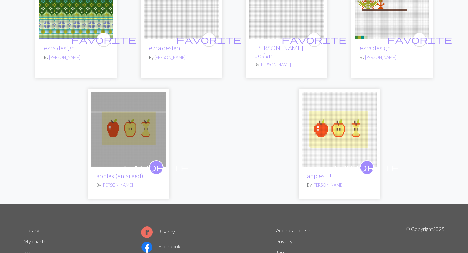
scroll to position [155, 0]
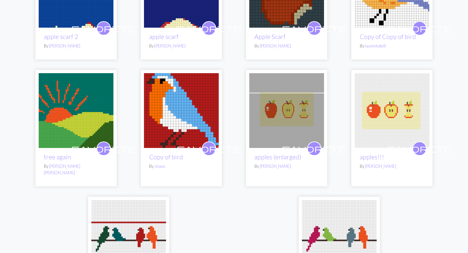
scroll to position [532, 0]
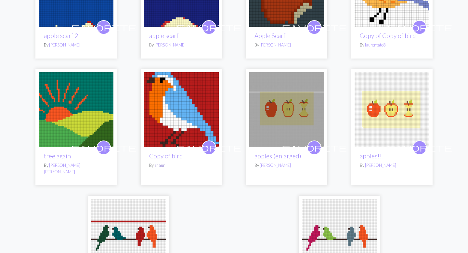
click at [157, 165] on link "shaun" at bounding box center [159, 164] width 11 height 5
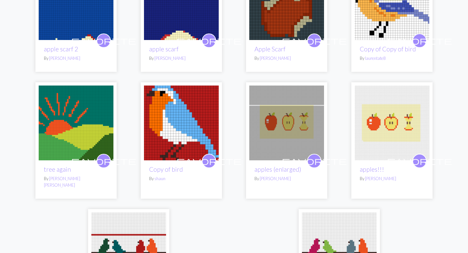
click at [180, 125] on img at bounding box center [181, 122] width 75 height 75
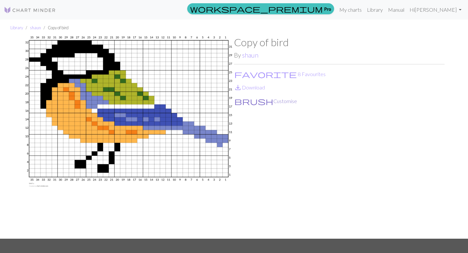
click at [249, 103] on button "brush Customise" at bounding box center [265, 101] width 63 height 8
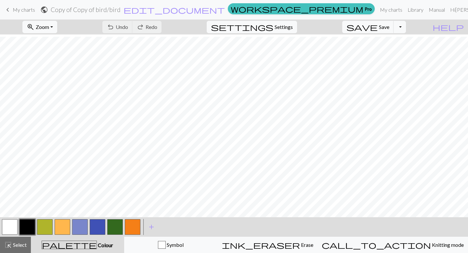
scroll to position [21, 0]
click at [287, 21] on button "settings Settings" at bounding box center [252, 27] width 90 height 12
select select "aran"
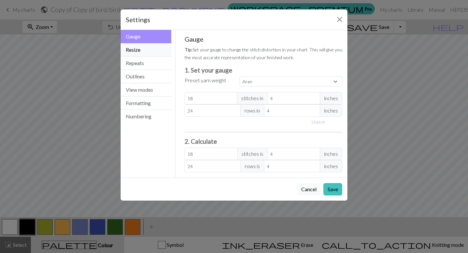
click at [157, 45] on button "Resize" at bounding box center [145, 49] width 51 height 13
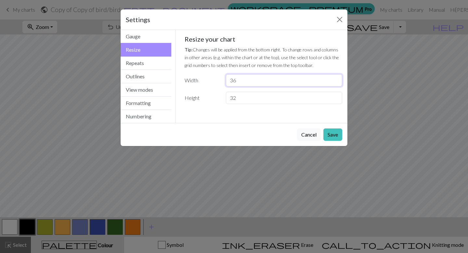
click at [335, 78] on input "36" at bounding box center [284, 80] width 116 height 12
click at [335, 78] on input "37" at bounding box center [284, 80] width 116 height 12
click at [335, 78] on input "38" at bounding box center [284, 80] width 116 height 12
click at [335, 78] on input "39" at bounding box center [284, 80] width 116 height 12
click at [335, 78] on input "40" at bounding box center [284, 80] width 116 height 12
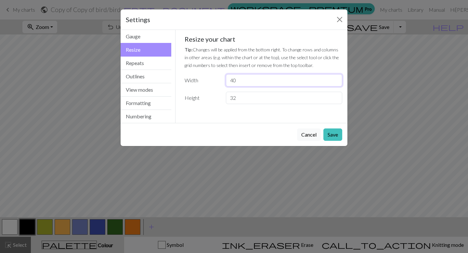
click at [335, 78] on input "41" at bounding box center [284, 80] width 116 height 12
click at [335, 78] on input "42" at bounding box center [284, 80] width 116 height 12
click at [335, 78] on input "43" at bounding box center [284, 80] width 116 height 12
click at [335, 78] on input "44" at bounding box center [284, 80] width 116 height 12
click at [335, 78] on input "45" at bounding box center [284, 80] width 116 height 12
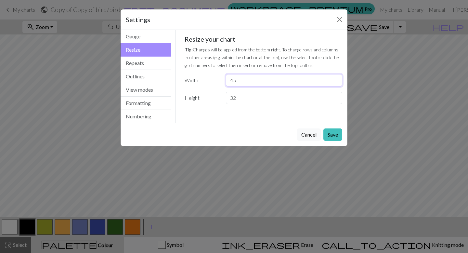
click at [335, 78] on input "46" at bounding box center [284, 80] width 116 height 12
click at [335, 78] on input "47" at bounding box center [284, 80] width 116 height 12
click at [335, 78] on input "48" at bounding box center [284, 80] width 116 height 12
click at [335, 78] on input "49" at bounding box center [284, 80] width 116 height 12
click at [335, 78] on input "50" at bounding box center [284, 80] width 116 height 12
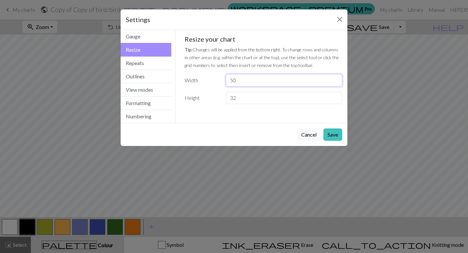
click at [335, 78] on input "51" at bounding box center [284, 80] width 116 height 12
click at [335, 78] on input "52" at bounding box center [284, 80] width 116 height 12
click at [335, 78] on input "53" at bounding box center [284, 80] width 116 height 12
click at [335, 78] on input "54" at bounding box center [284, 80] width 116 height 12
click at [335, 78] on input "55" at bounding box center [284, 80] width 116 height 12
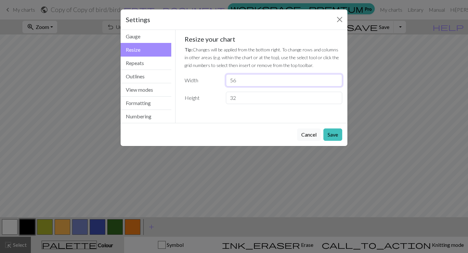
click at [335, 78] on input "56" at bounding box center [284, 80] width 116 height 12
click at [335, 78] on input "57" at bounding box center [284, 80] width 116 height 12
click at [335, 78] on input "58" at bounding box center [284, 80] width 116 height 12
click at [335, 78] on input "59" at bounding box center [284, 80] width 116 height 12
type input "60"
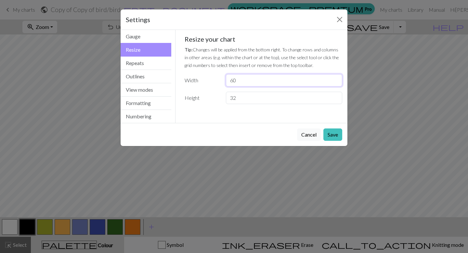
click at [335, 78] on input "60" at bounding box center [284, 80] width 116 height 12
click at [307, 99] on input "32" at bounding box center [284, 98] width 116 height 12
type input "3"
type input "50"
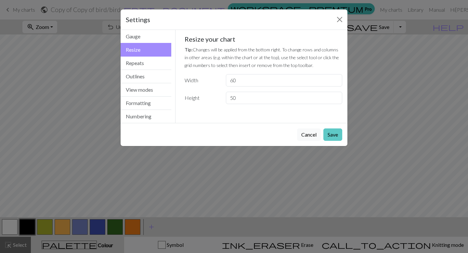
click at [334, 131] on button "Save" at bounding box center [332, 134] width 19 height 12
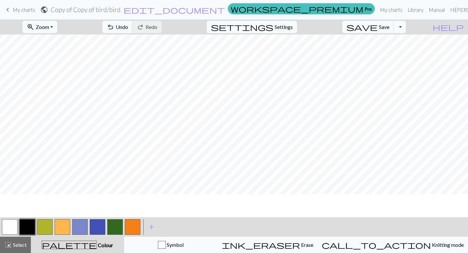
scroll to position [0, 0]
click at [19, 244] on span "Select" at bounding box center [19, 244] width 15 height 6
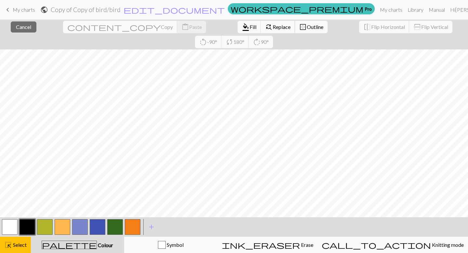
click at [272, 27] on span "Replace" at bounding box center [281, 27] width 18 height 6
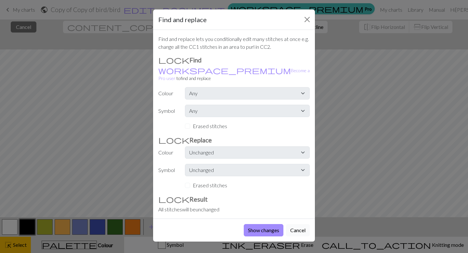
click at [299, 224] on button "Cancel" at bounding box center [298, 230] width 24 height 12
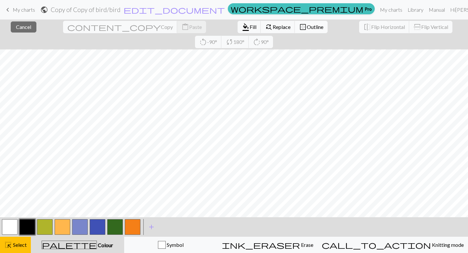
click at [307, 26] on span "Outline" at bounding box center [315, 27] width 17 height 6
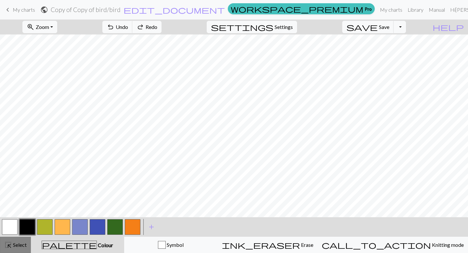
click at [18, 243] on span "Select" at bounding box center [19, 244] width 15 height 6
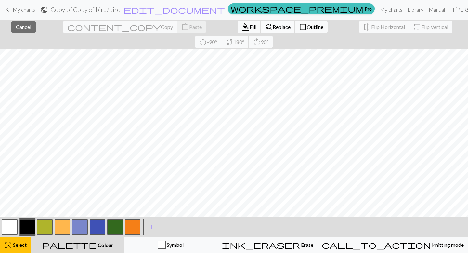
click at [272, 28] on span "Replace" at bounding box center [281, 27] width 18 height 6
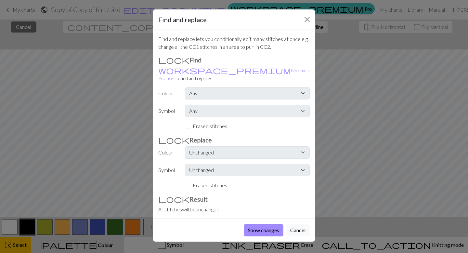
click at [297, 224] on button "Cancel" at bounding box center [298, 230] width 24 height 12
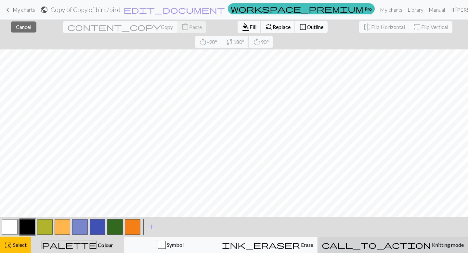
click at [397, 247] on span "call_to_action" at bounding box center [375, 244] width 109 height 9
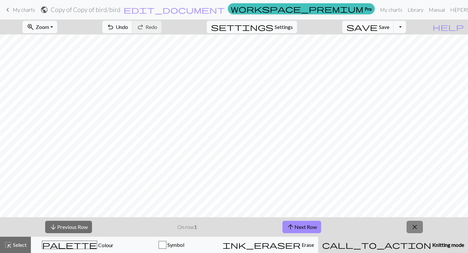
click at [415, 221] on button "close" at bounding box center [414, 226] width 16 height 12
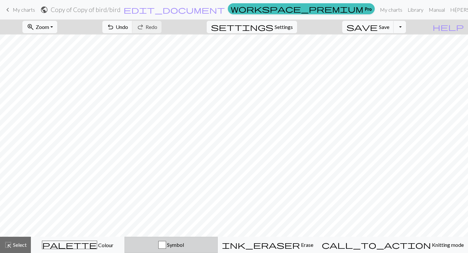
click at [184, 244] on span "Symbol" at bounding box center [175, 244] width 18 height 6
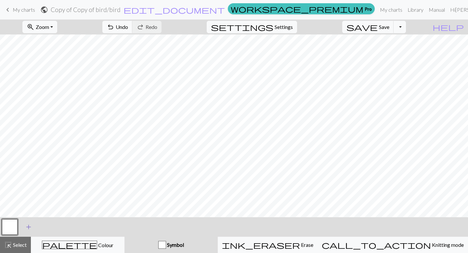
click at [26, 225] on span "add" at bounding box center [29, 226] width 8 height 9
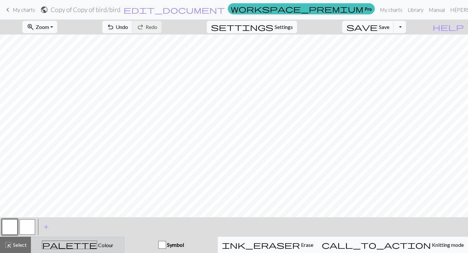
click at [75, 239] on button "palette Colour Colour" at bounding box center [78, 244] width 94 height 16
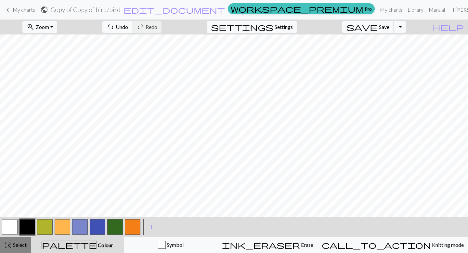
click at [21, 247] on span "Select" at bounding box center [19, 244] width 15 height 6
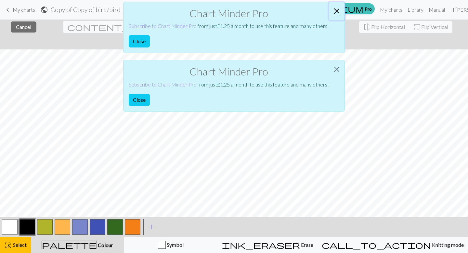
click at [335, 12] on button "Close" at bounding box center [337, 11] width 16 height 18
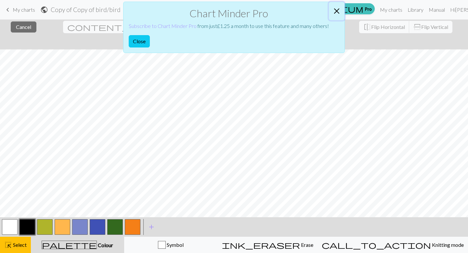
click at [336, 10] on button "Close" at bounding box center [337, 11] width 16 height 18
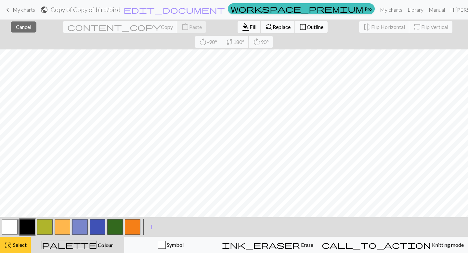
click at [27, 247] on button "highlight_alt Select Select" at bounding box center [15, 244] width 31 height 16
click at [24, 30] on span "Cancel" at bounding box center [23, 27] width 15 height 6
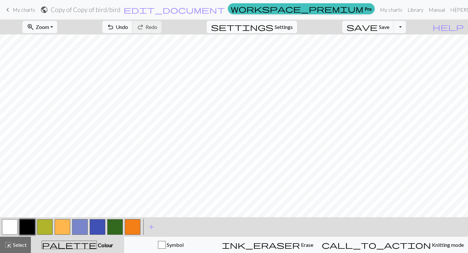
click at [273, 29] on span "settings" at bounding box center [242, 26] width 62 height 9
select select "aran"
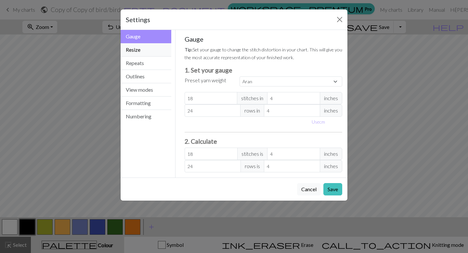
click at [139, 53] on button "Resize" at bounding box center [145, 49] width 51 height 13
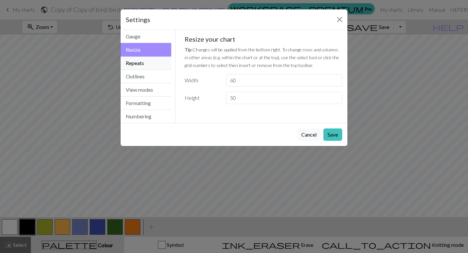
click at [139, 58] on button "Repeats" at bounding box center [145, 63] width 51 height 13
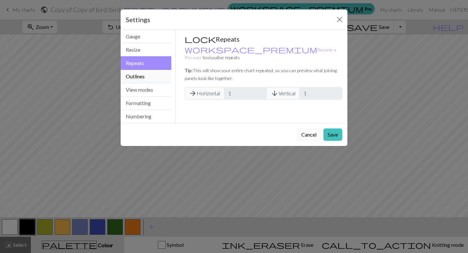
click at [141, 77] on button "Outlines" at bounding box center [145, 76] width 51 height 13
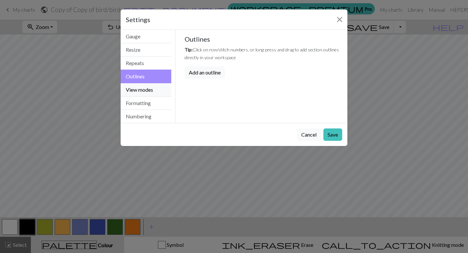
click at [140, 95] on button "View modes" at bounding box center [145, 89] width 51 height 13
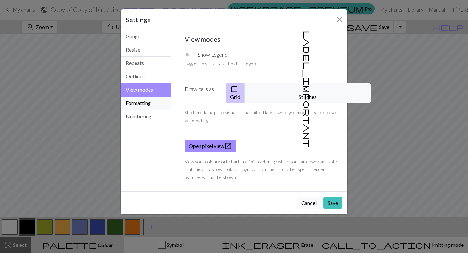
click at [142, 104] on button "Formatting" at bounding box center [145, 102] width 51 height 13
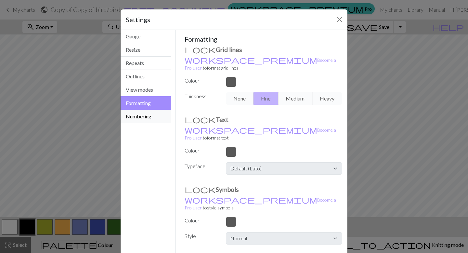
click at [142, 117] on button "Numbering" at bounding box center [145, 116] width 51 height 13
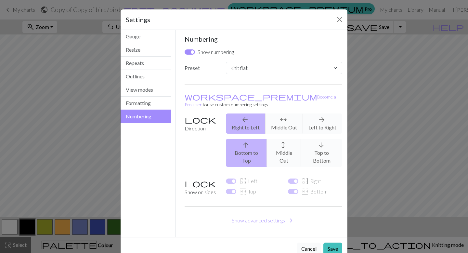
click at [310, 242] on button "Cancel" at bounding box center [309, 248] width 24 height 12
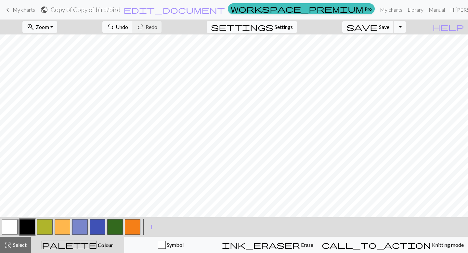
click at [285, 28] on span "Settings" at bounding box center [283, 27] width 18 height 8
select select "flat"
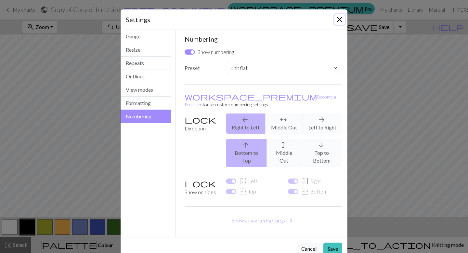
click at [338, 19] on button "Close" at bounding box center [339, 19] width 10 height 10
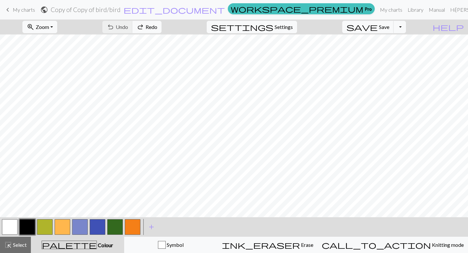
click at [12, 225] on button "button" at bounding box center [10, 227] width 16 height 16
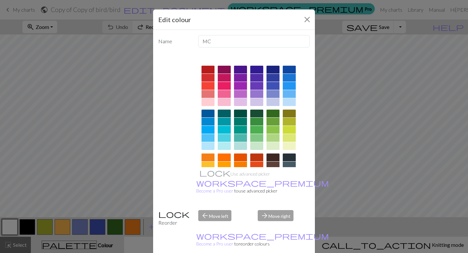
click at [209, 67] on div at bounding box center [207, 70] width 13 height 8
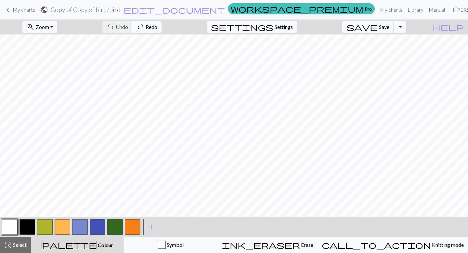
click at [18, 11] on span "My charts" at bounding box center [24, 9] width 22 height 6
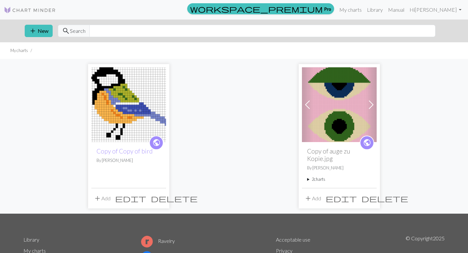
click at [161, 196] on span "delete" at bounding box center [174, 198] width 47 height 9
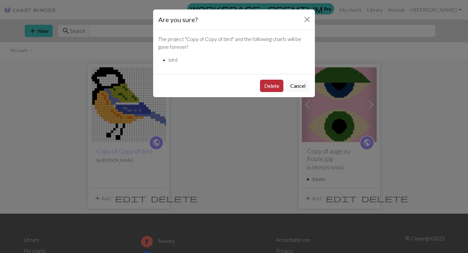
click at [274, 83] on button "Delete" at bounding box center [271, 86] width 23 height 12
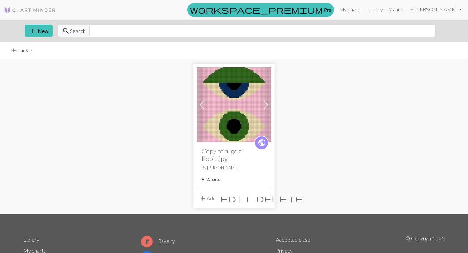
click at [267, 196] on span "delete" at bounding box center [279, 198] width 47 height 9
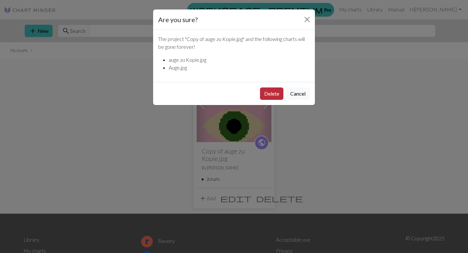
click at [271, 94] on button "Delete" at bounding box center [271, 93] width 23 height 12
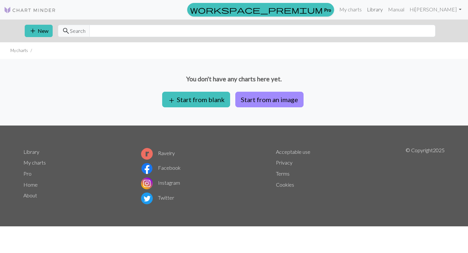
click at [378, 8] on link "Library" at bounding box center [374, 9] width 21 height 13
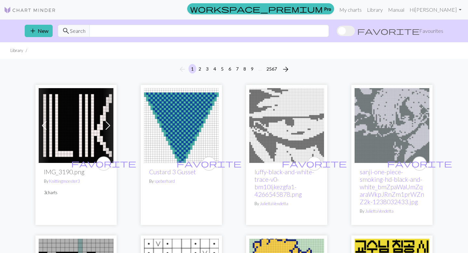
click at [355, 31] on span at bounding box center [345, 31] width 18 height 10
click at [336, 31] on input "favorite Favourites" at bounding box center [336, 31] width 0 height 0
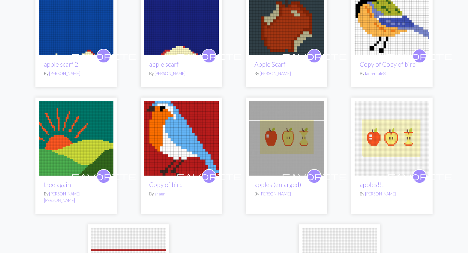
scroll to position [504, 0]
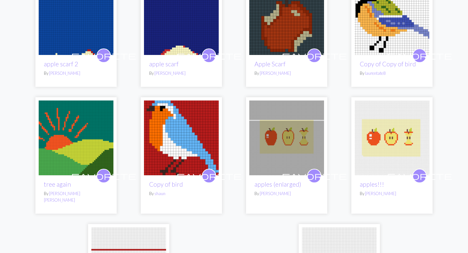
click at [294, 139] on img at bounding box center [286, 137] width 75 height 75
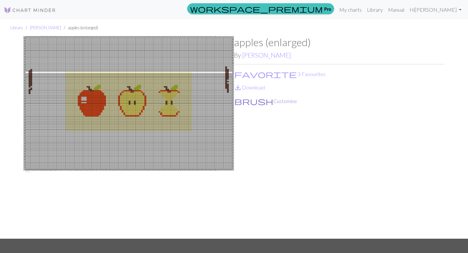
click at [255, 101] on button "brush Customise" at bounding box center [265, 101] width 63 height 8
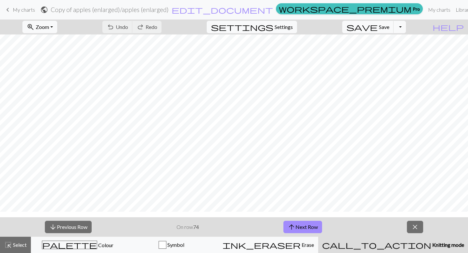
scroll to position [196, 0]
click at [416, 230] on span "close" at bounding box center [415, 226] width 8 height 9
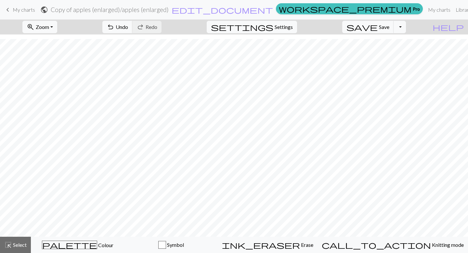
scroll to position [98, 83]
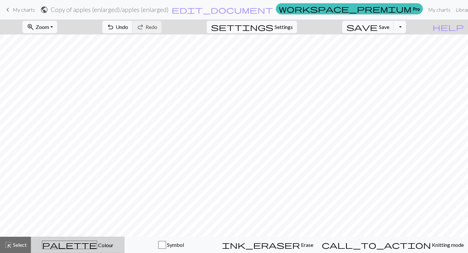
click at [97, 243] on span "Colour" at bounding box center [105, 245] width 16 height 6
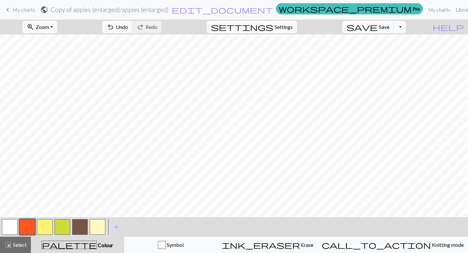
click at [45, 226] on button "button" at bounding box center [45, 227] width 16 height 16
click at [65, 227] on button "button" at bounding box center [63, 227] width 16 height 16
click at [60, 229] on button "button" at bounding box center [63, 227] width 16 height 16
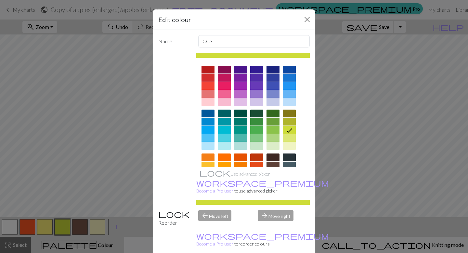
click at [77, 228] on div "Edit colour Name CC3 Use advanced picker workspace_premium Become a Pro user to…" at bounding box center [234, 126] width 468 height 253
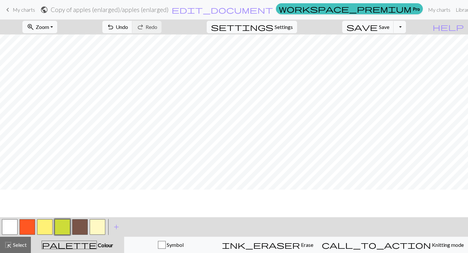
scroll to position [106, 83]
click at [425, 8] on link "My charts" at bounding box center [439, 9] width 28 height 13
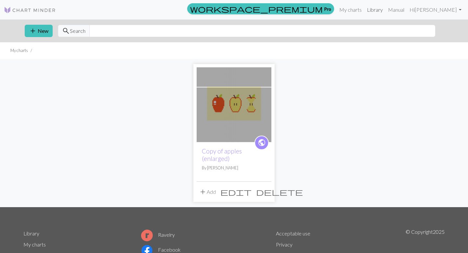
click at [374, 10] on link "Library" at bounding box center [374, 9] width 21 height 13
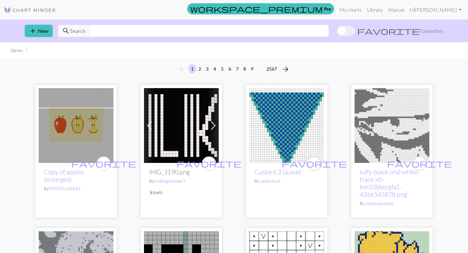
click at [355, 33] on span at bounding box center [345, 31] width 18 height 10
click at [336, 31] on input "favorite Favourites" at bounding box center [336, 31] width 0 height 0
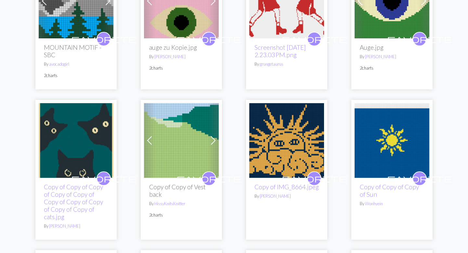
scroll to position [44, 0]
